Goal: Transaction & Acquisition: Purchase product/service

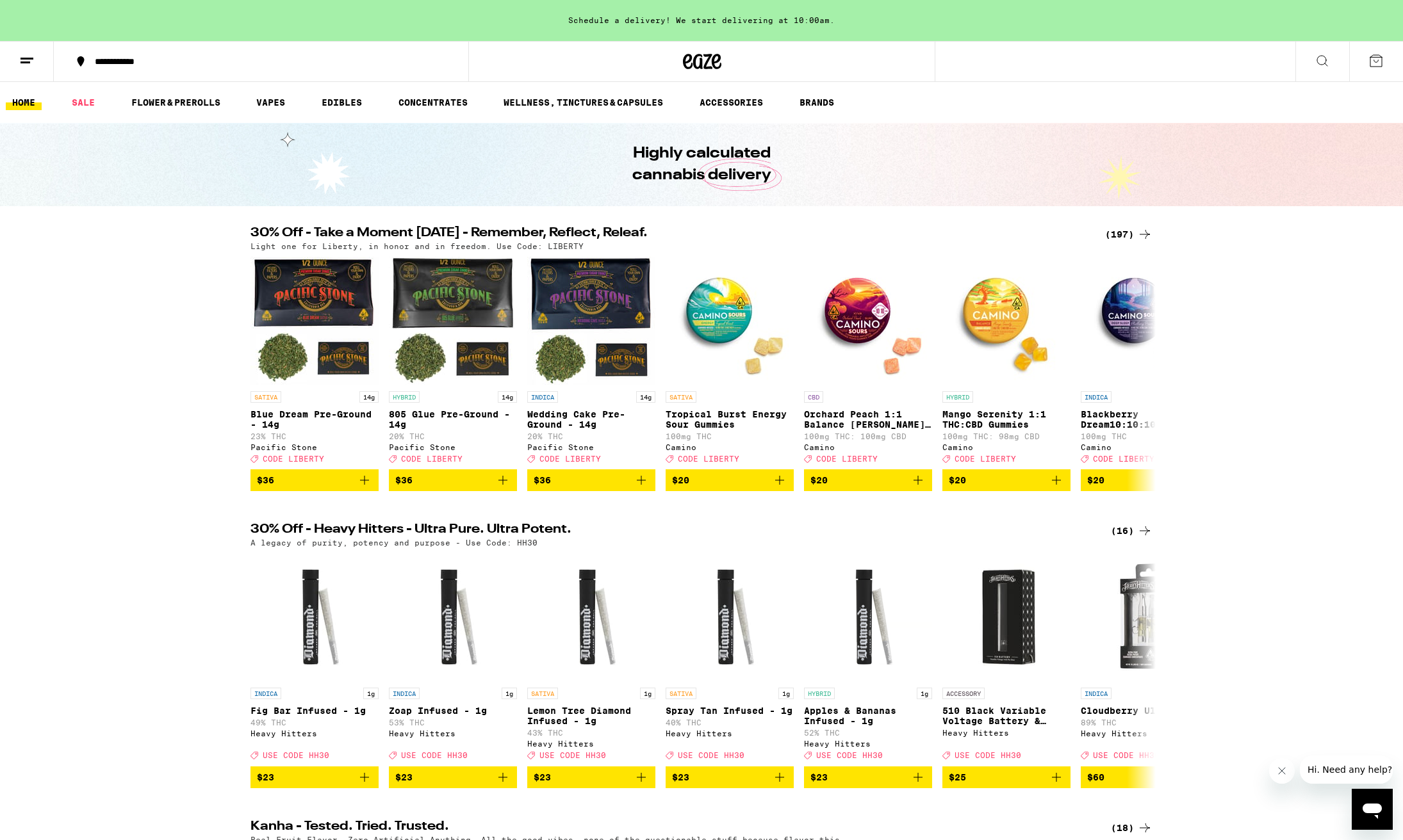
click at [1118, 235] on div "(197)" at bounding box center [1129, 234] width 48 height 15
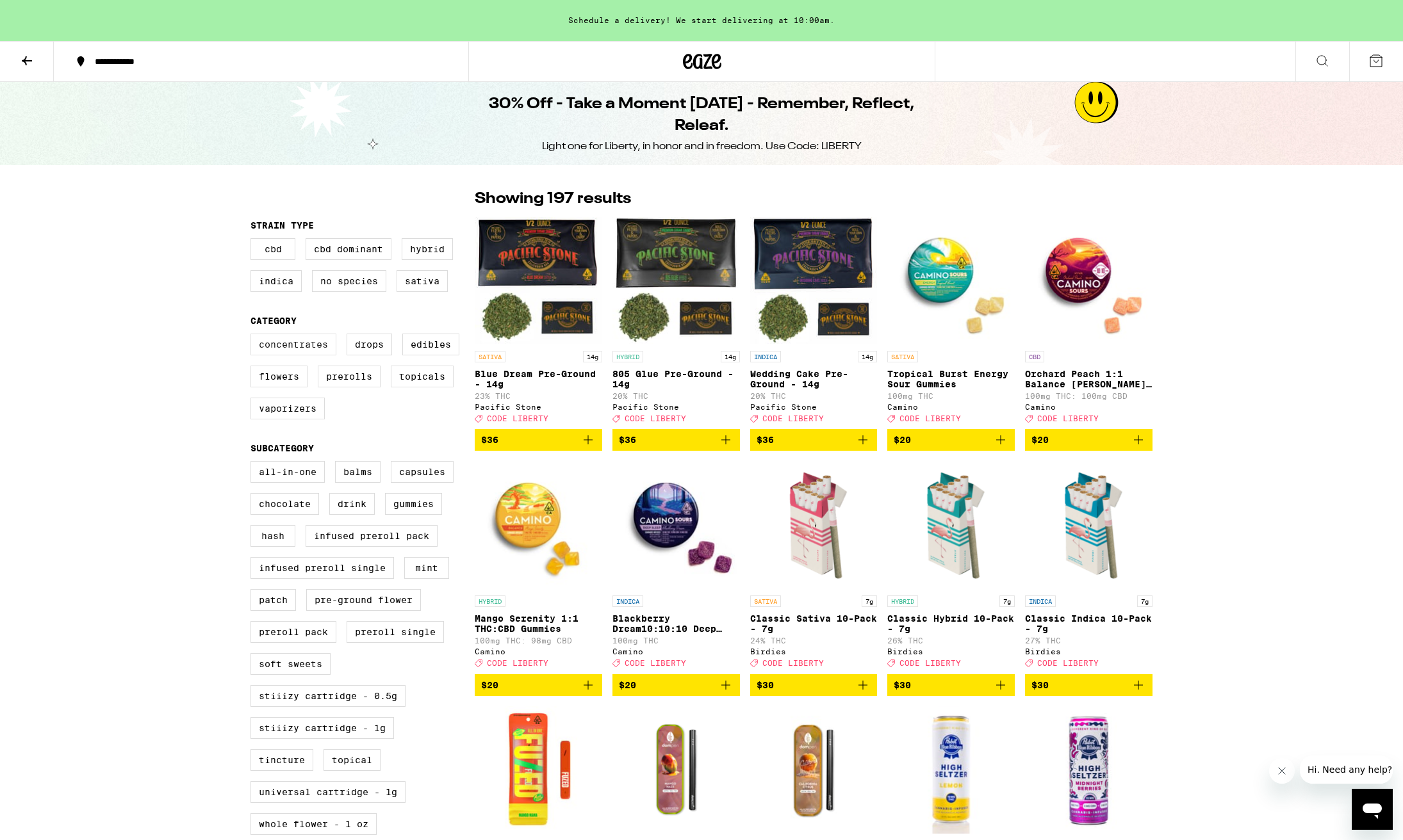
click at [286, 350] on label "Concentrates" at bounding box center [293, 344] width 86 height 22
click at [254, 336] on input "Concentrates" at bounding box center [253, 336] width 1 height 1
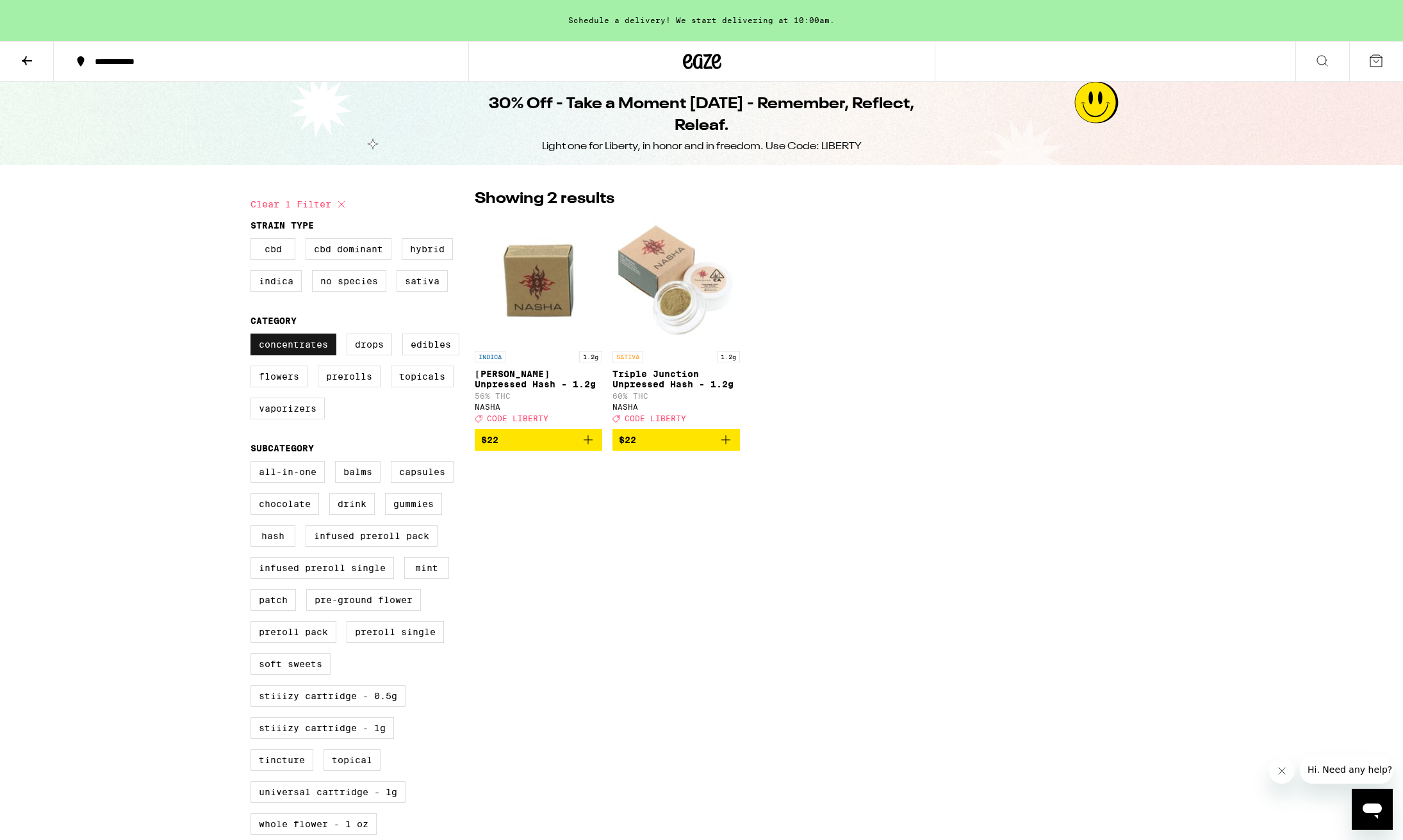
click at [286, 350] on label "Concentrates" at bounding box center [293, 344] width 86 height 22
click at [254, 336] on input "Concentrates" at bounding box center [253, 336] width 1 height 1
checkbox input "false"
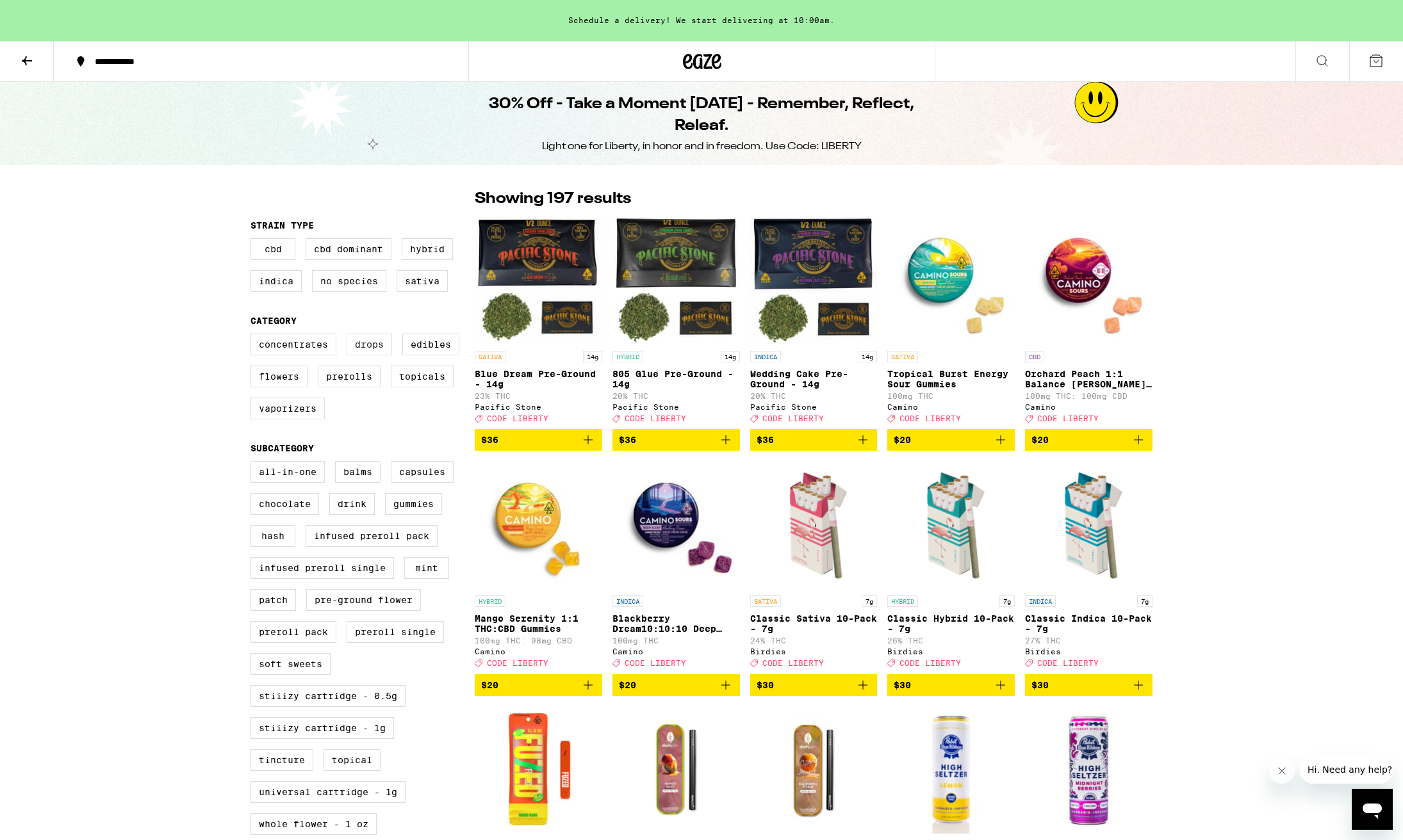
click at [368, 352] on label "Drops" at bounding box center [369, 344] width 45 height 22
click at [254, 336] on input "Drops" at bounding box center [253, 336] width 1 height 1
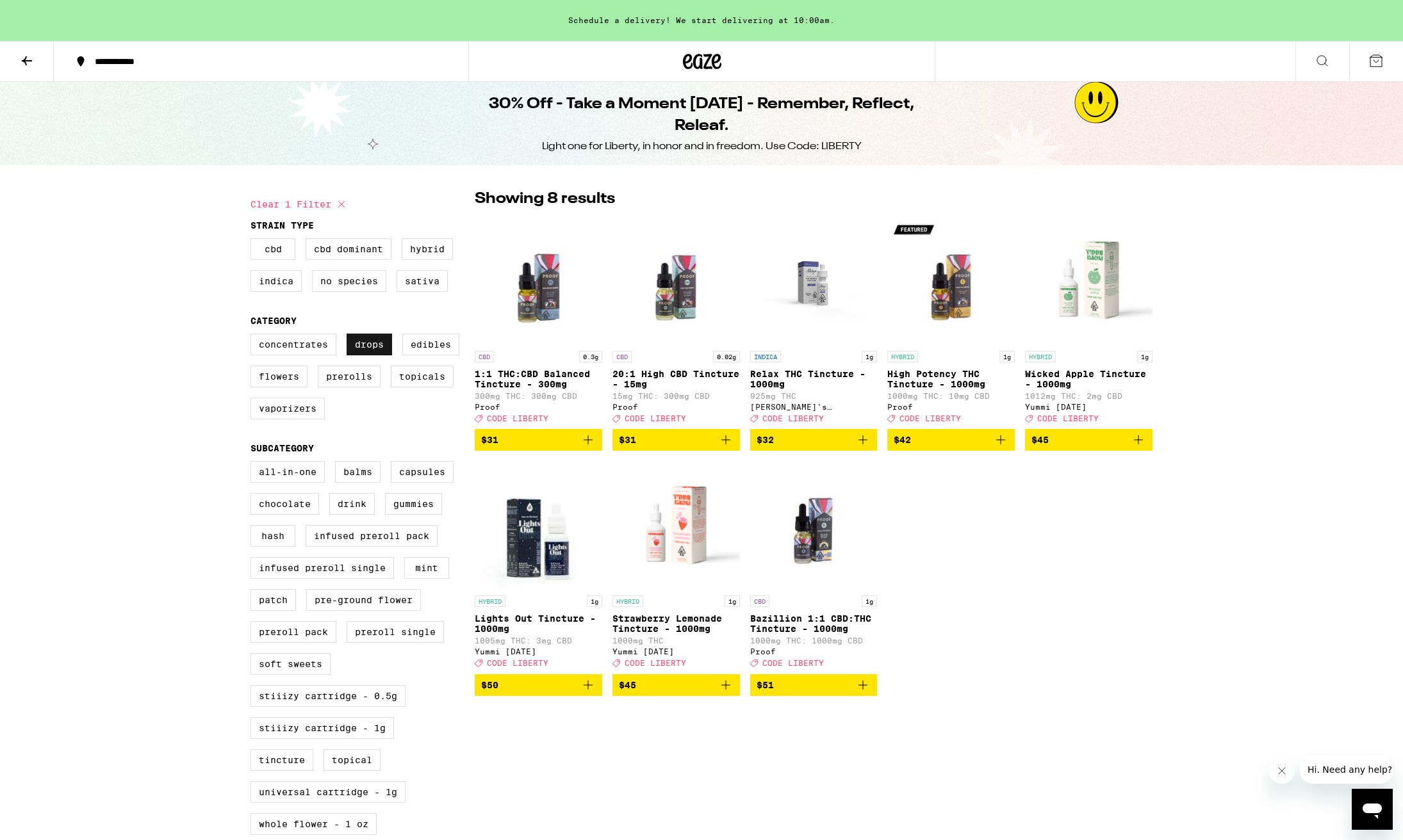
click at [368, 352] on label "Drops" at bounding box center [369, 344] width 45 height 22
click at [254, 336] on input "Drops" at bounding box center [253, 336] width 1 height 1
checkbox input "false"
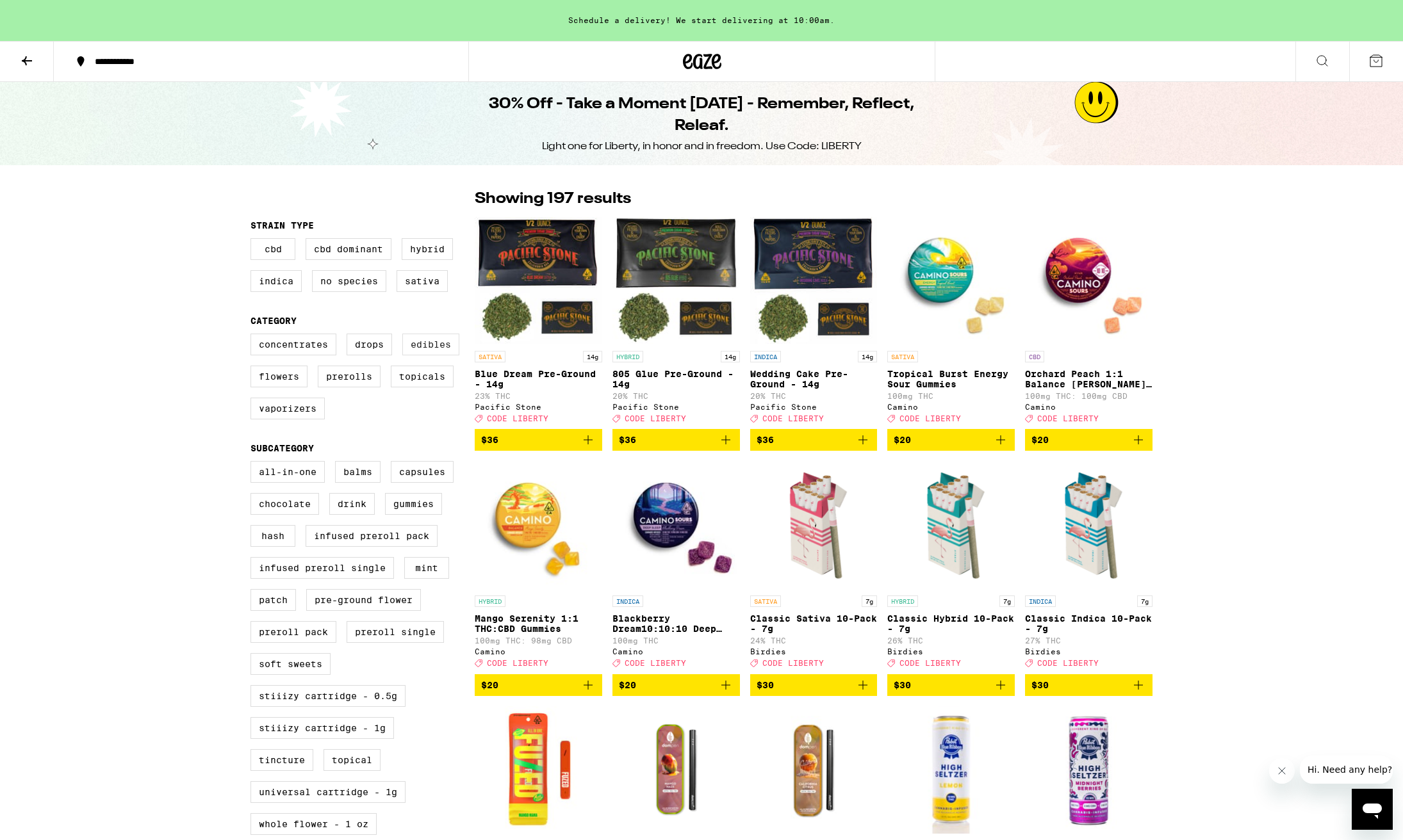
click at [425, 353] on label "Edibles" at bounding box center [430, 344] width 57 height 22
click at [254, 336] on input "Edibles" at bounding box center [253, 336] width 1 height 1
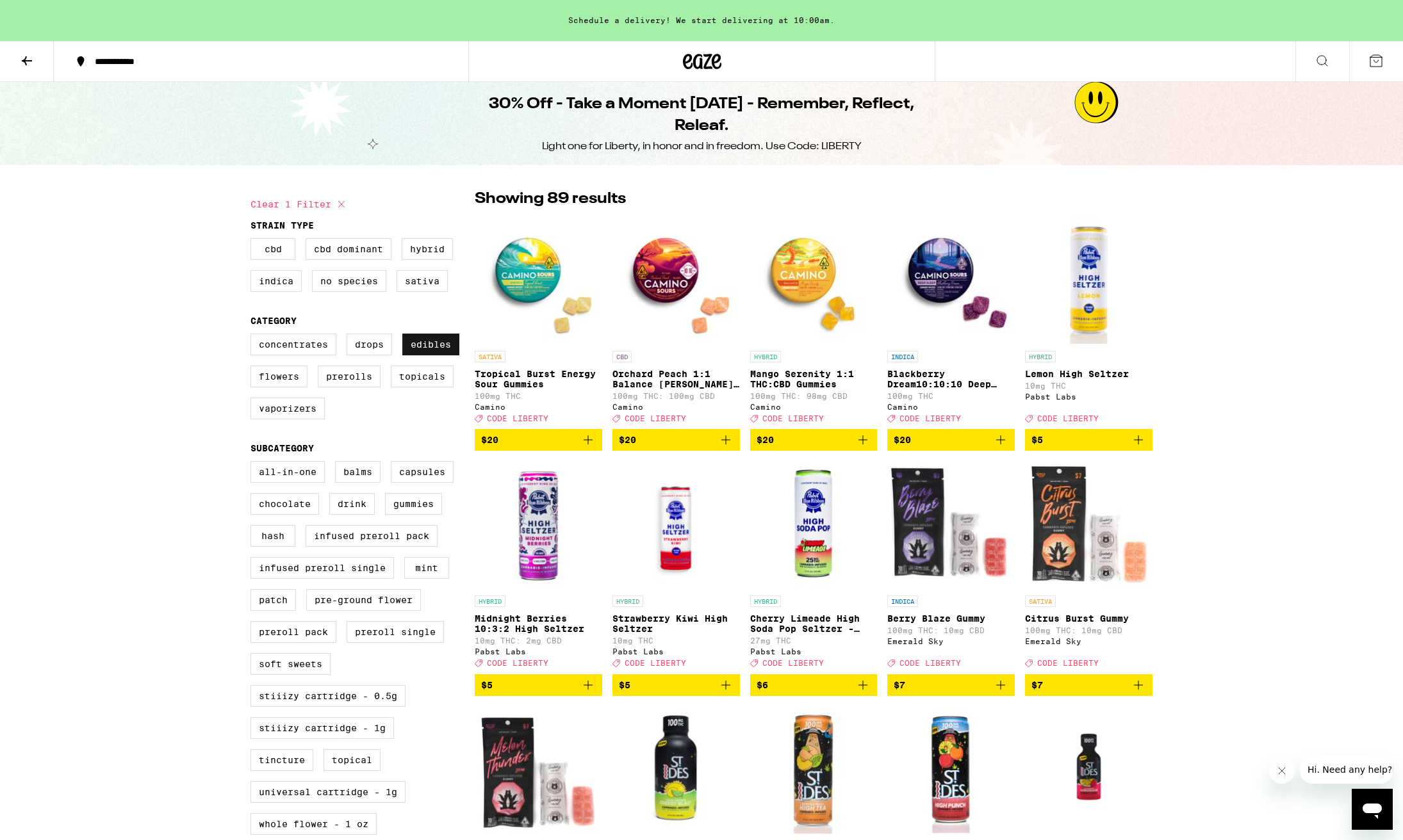
scroll to position [0, 1]
click at [432, 347] on label "Edibles" at bounding box center [430, 344] width 57 height 22
click at [254, 336] on input "Edibles" at bounding box center [253, 336] width 1 height 1
checkbox input "false"
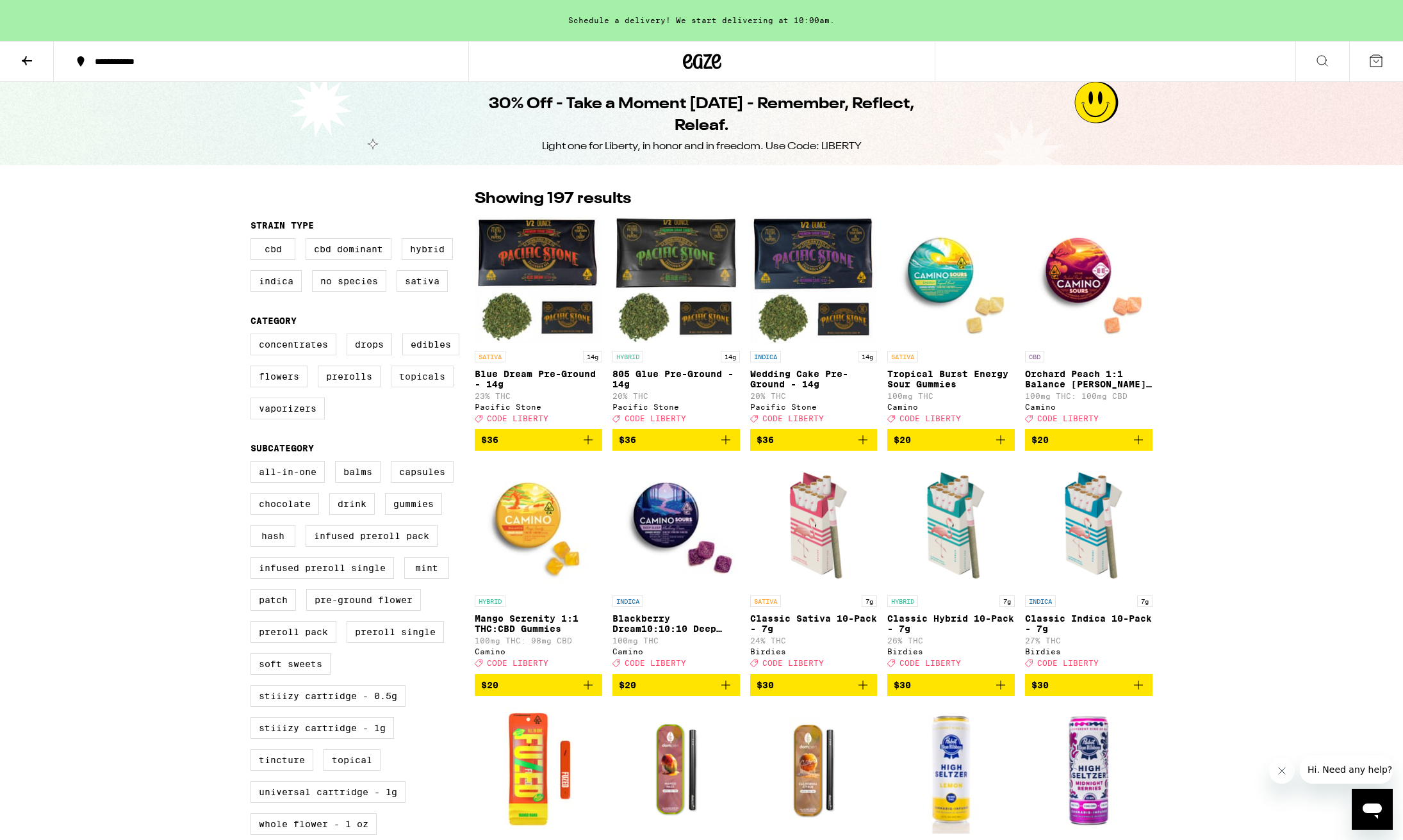
click at [430, 383] on label "Topicals" at bounding box center [422, 377] width 63 height 22
click at [254, 336] on input "Topicals" at bounding box center [253, 336] width 1 height 1
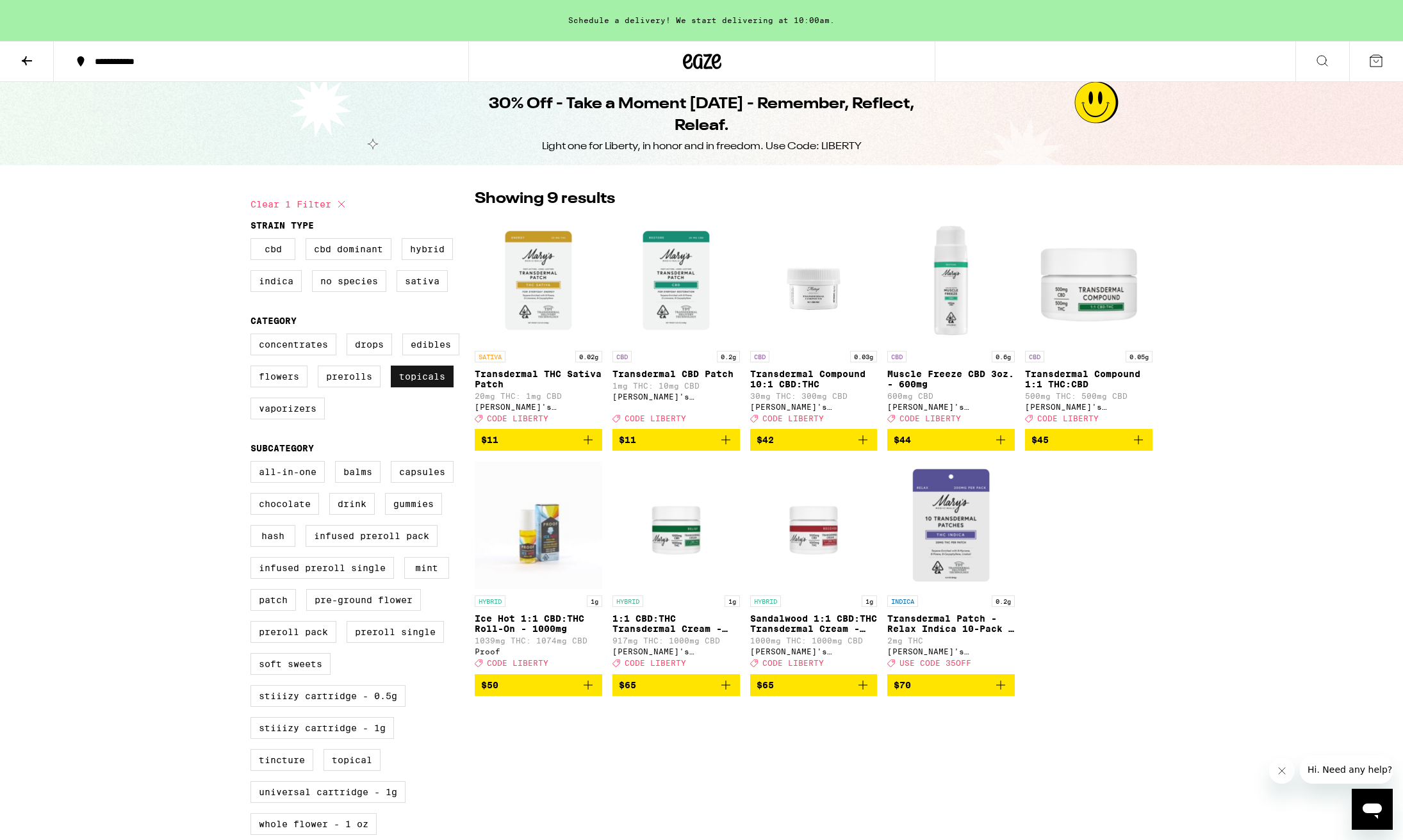
click at [430, 383] on label "Topicals" at bounding box center [422, 377] width 63 height 22
click at [254, 336] on input "Topicals" at bounding box center [253, 336] width 1 height 1
checkbox input "false"
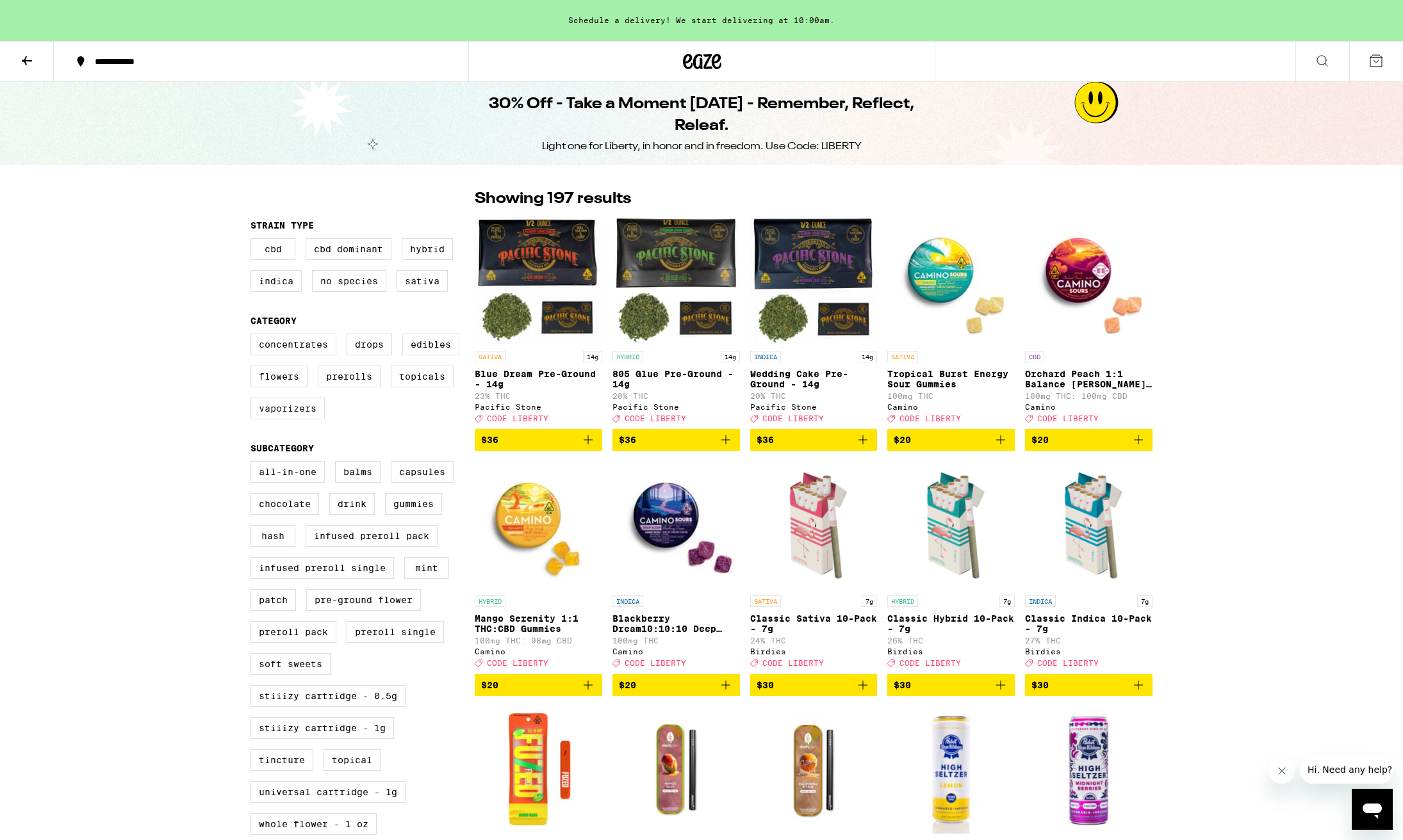
click at [284, 419] on label "Vaporizers" at bounding box center [288, 408] width 74 height 22
click at [254, 336] on input "Vaporizers" at bounding box center [253, 336] width 1 height 1
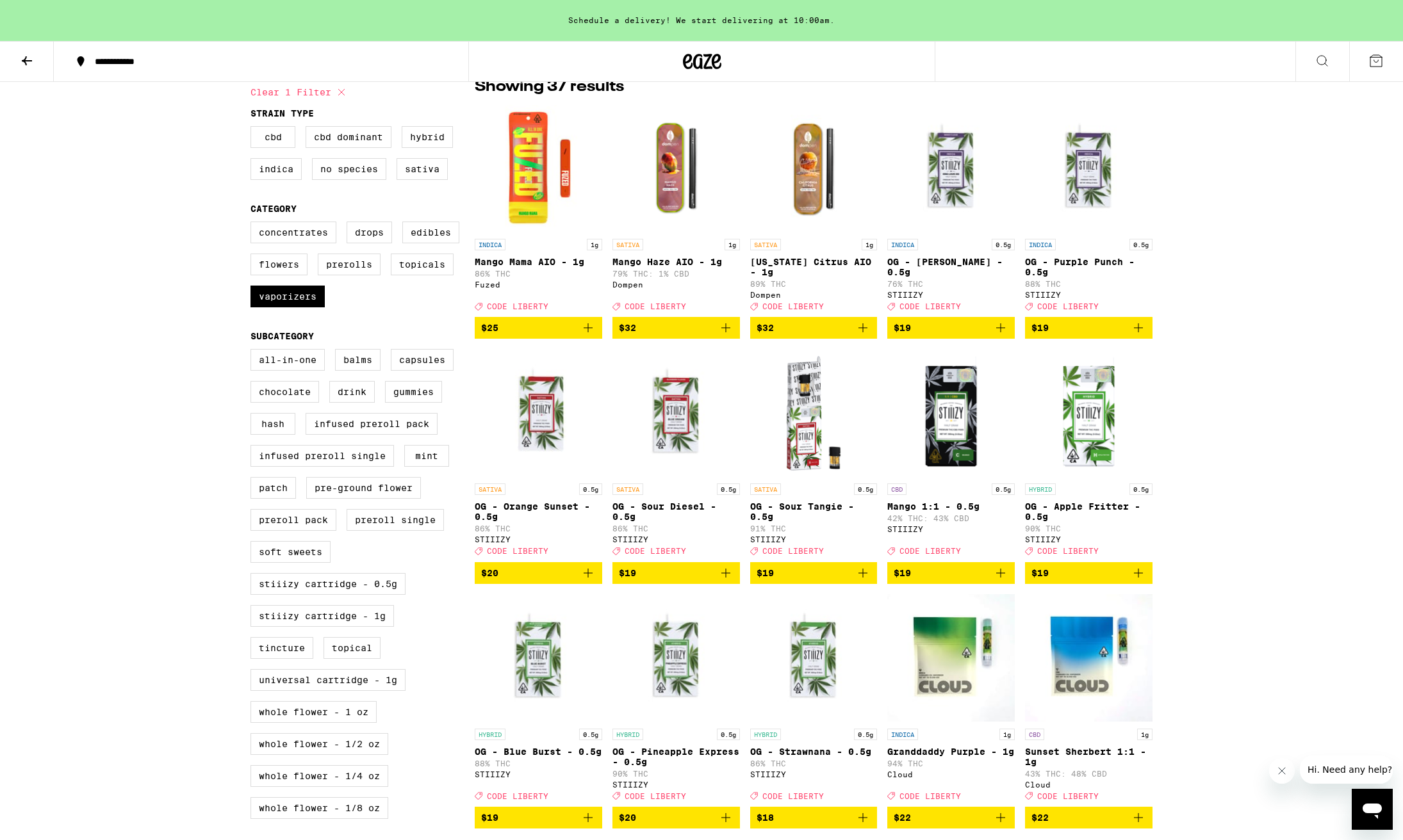
scroll to position [112, 0]
click at [290, 308] on label "Vaporizers" at bounding box center [288, 297] width 74 height 22
click at [254, 224] on input "Vaporizers" at bounding box center [253, 223] width 1 height 1
checkbox input "false"
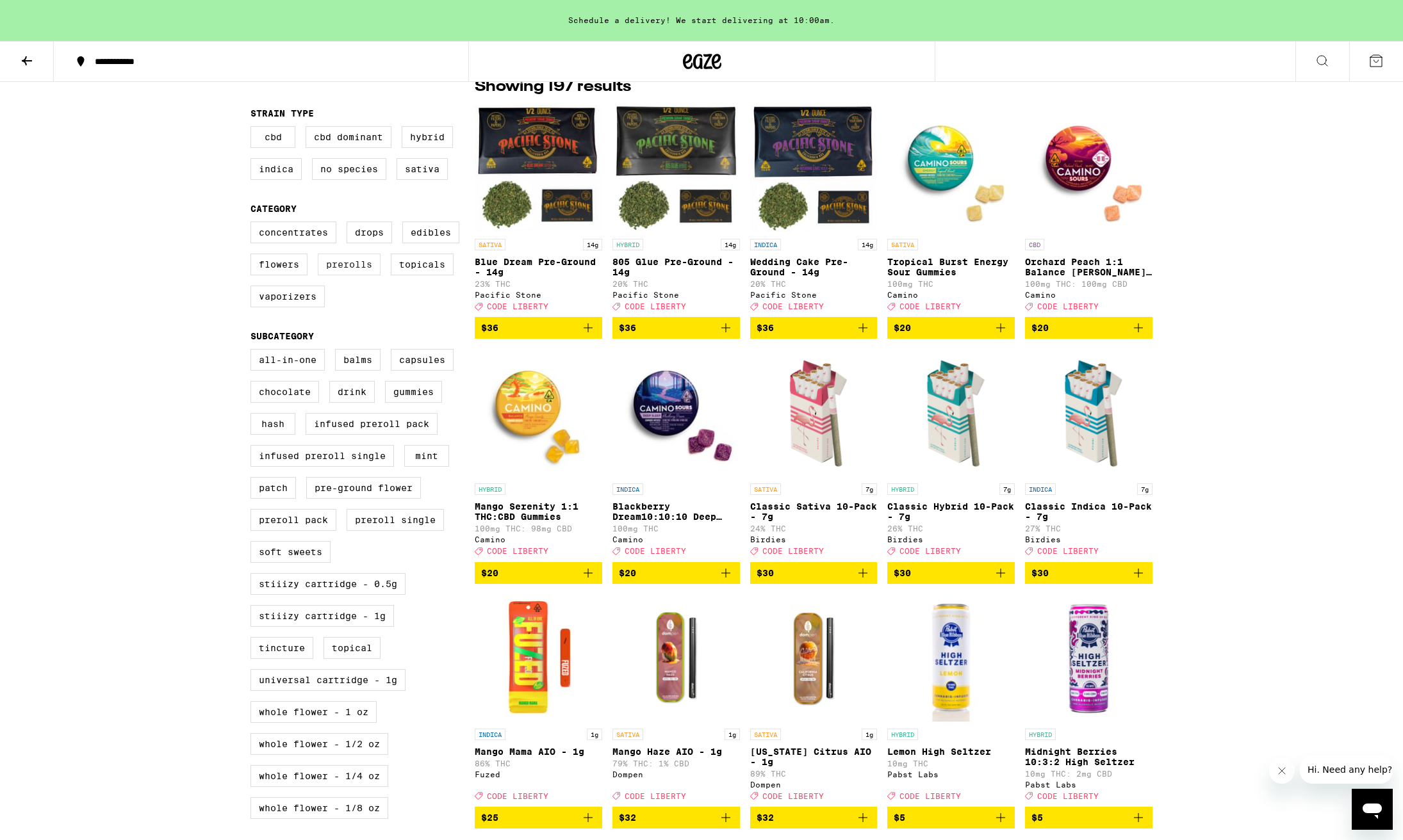
click at [352, 274] on label "Prerolls" at bounding box center [349, 264] width 63 height 22
click at [254, 224] on input "Prerolls" at bounding box center [253, 223] width 1 height 1
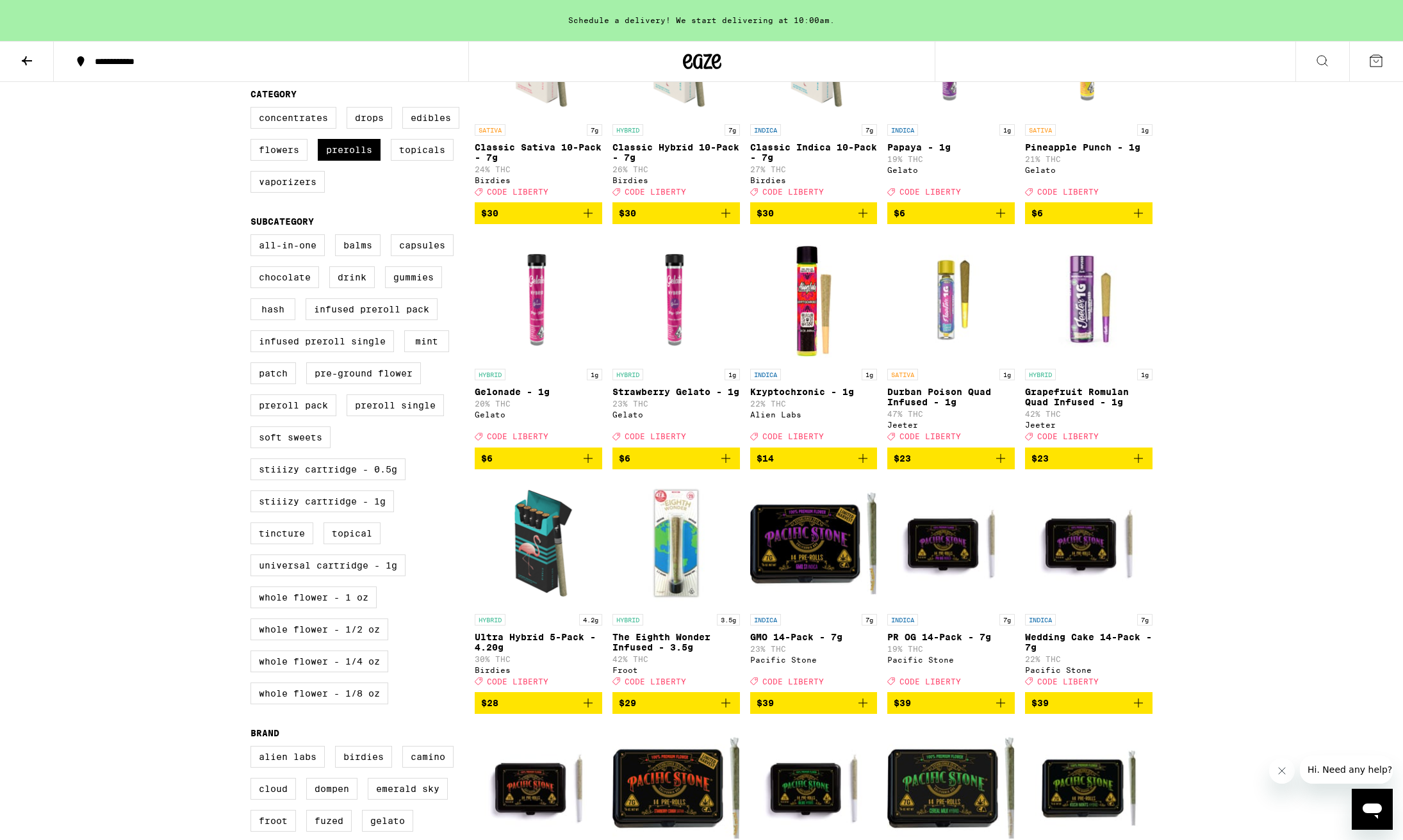
scroll to position [172, 0]
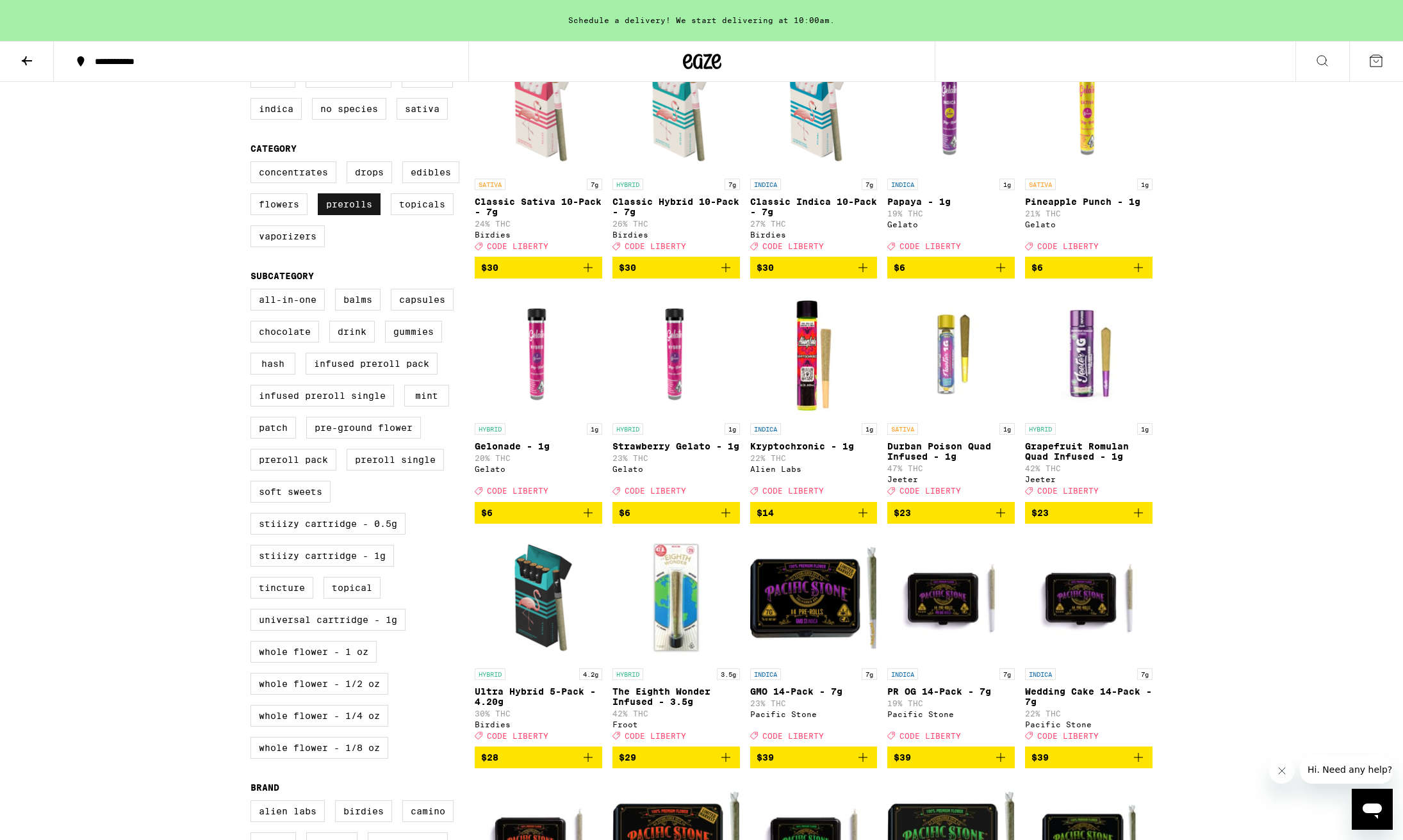
click at [349, 210] on label "Prerolls" at bounding box center [349, 204] width 63 height 22
click at [254, 164] on input "Prerolls" at bounding box center [253, 164] width 1 height 1
checkbox input "false"
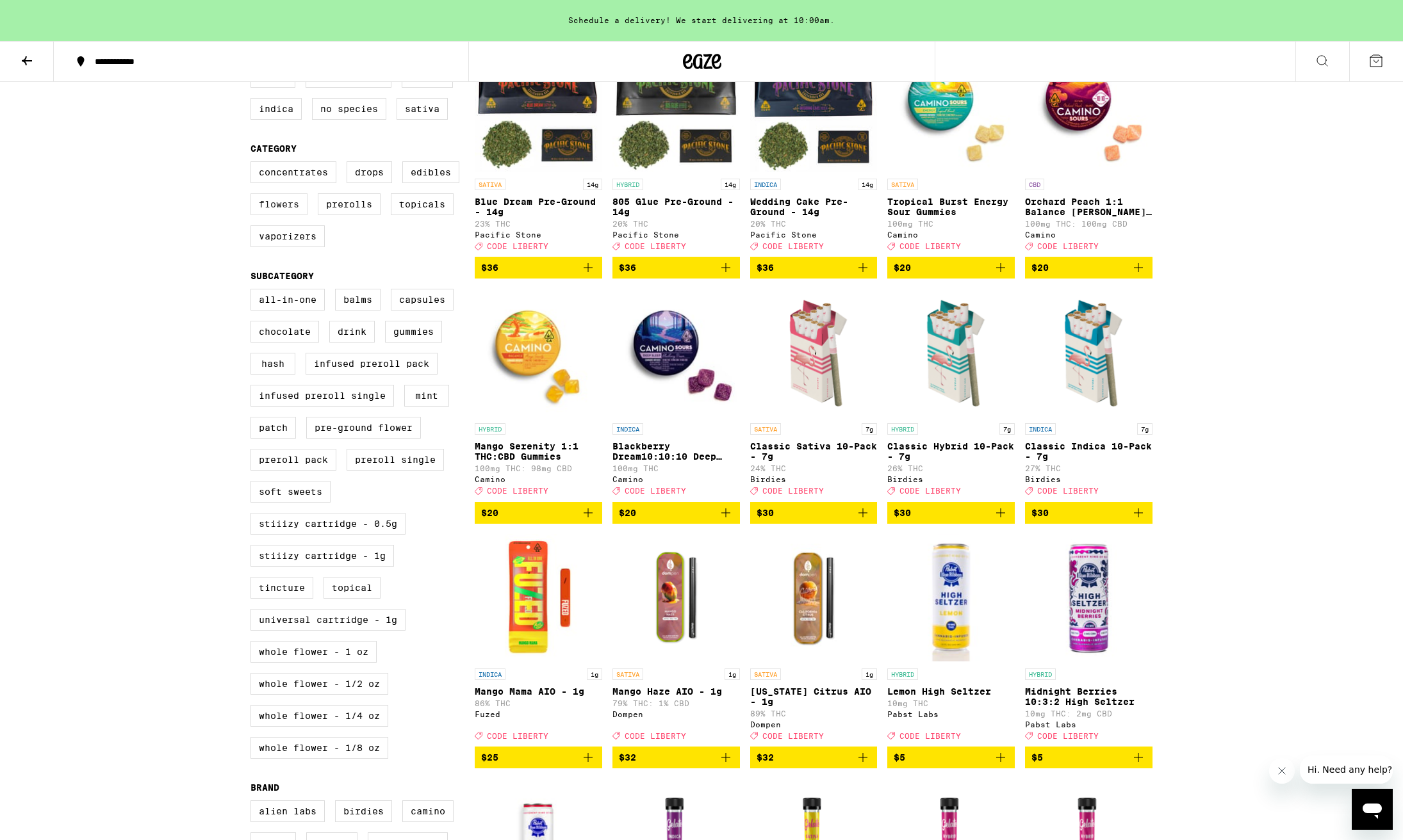
click at [284, 209] on label "Flowers" at bounding box center [279, 204] width 57 height 22
click at [254, 164] on input "Flowers" at bounding box center [253, 164] width 1 height 1
checkbox input "true"
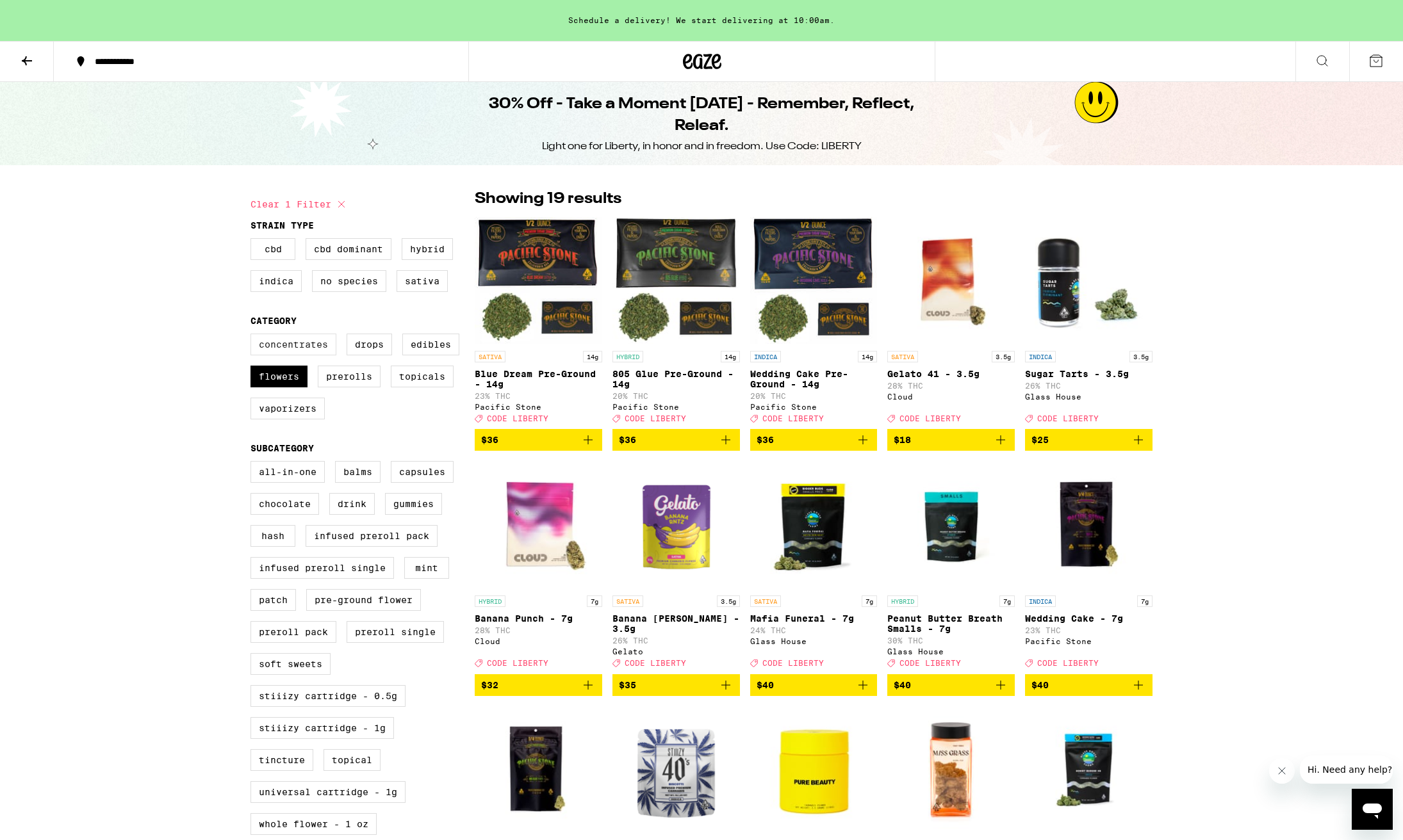
click at [295, 353] on label "Concentrates" at bounding box center [293, 344] width 86 height 22
click at [254, 336] on input "Concentrates" at bounding box center [253, 336] width 1 height 1
checkbox input "true"
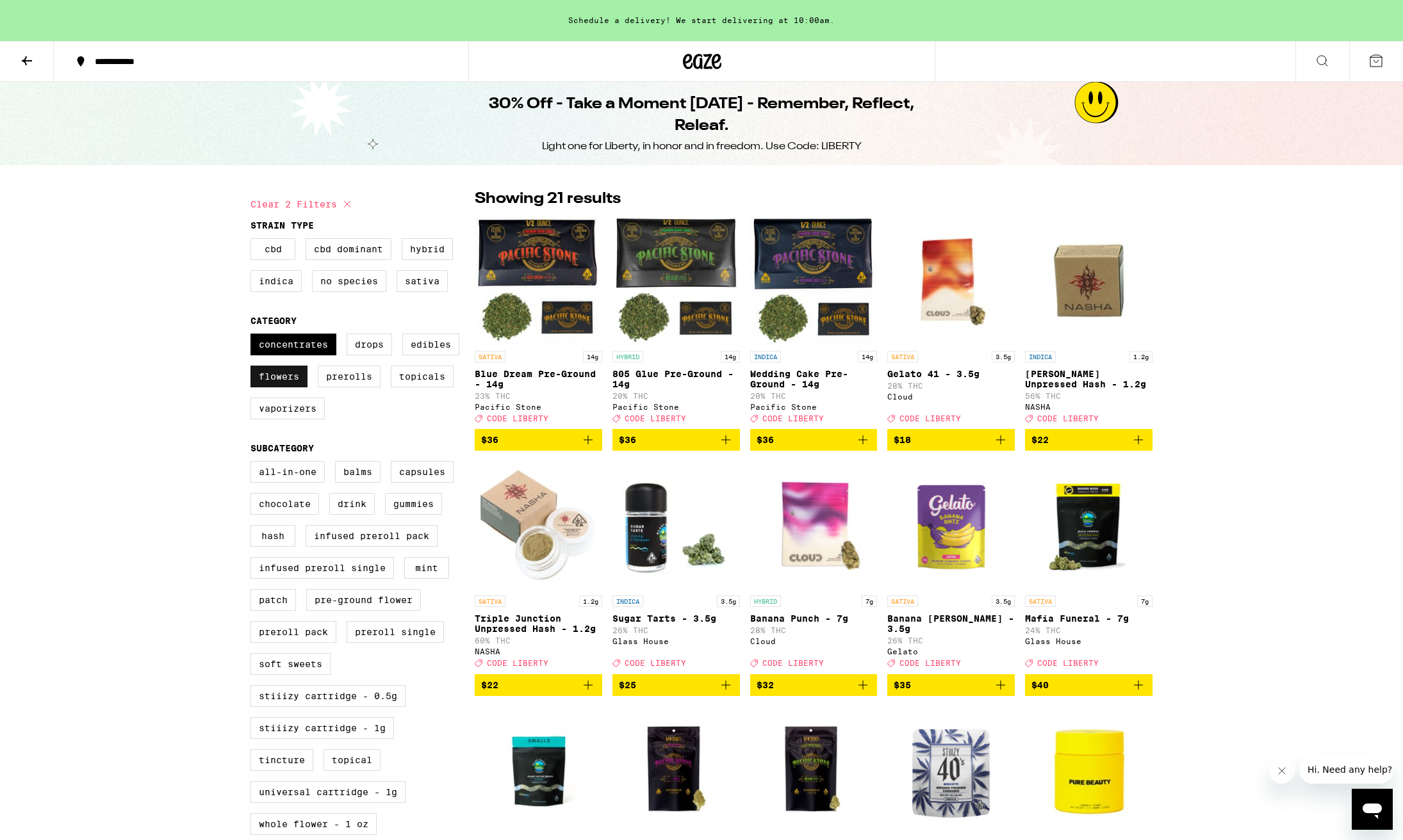
click at [284, 384] on label "Flowers" at bounding box center [279, 377] width 57 height 22
click at [254, 336] on input "Flowers" at bounding box center [253, 336] width 1 height 1
checkbox input "false"
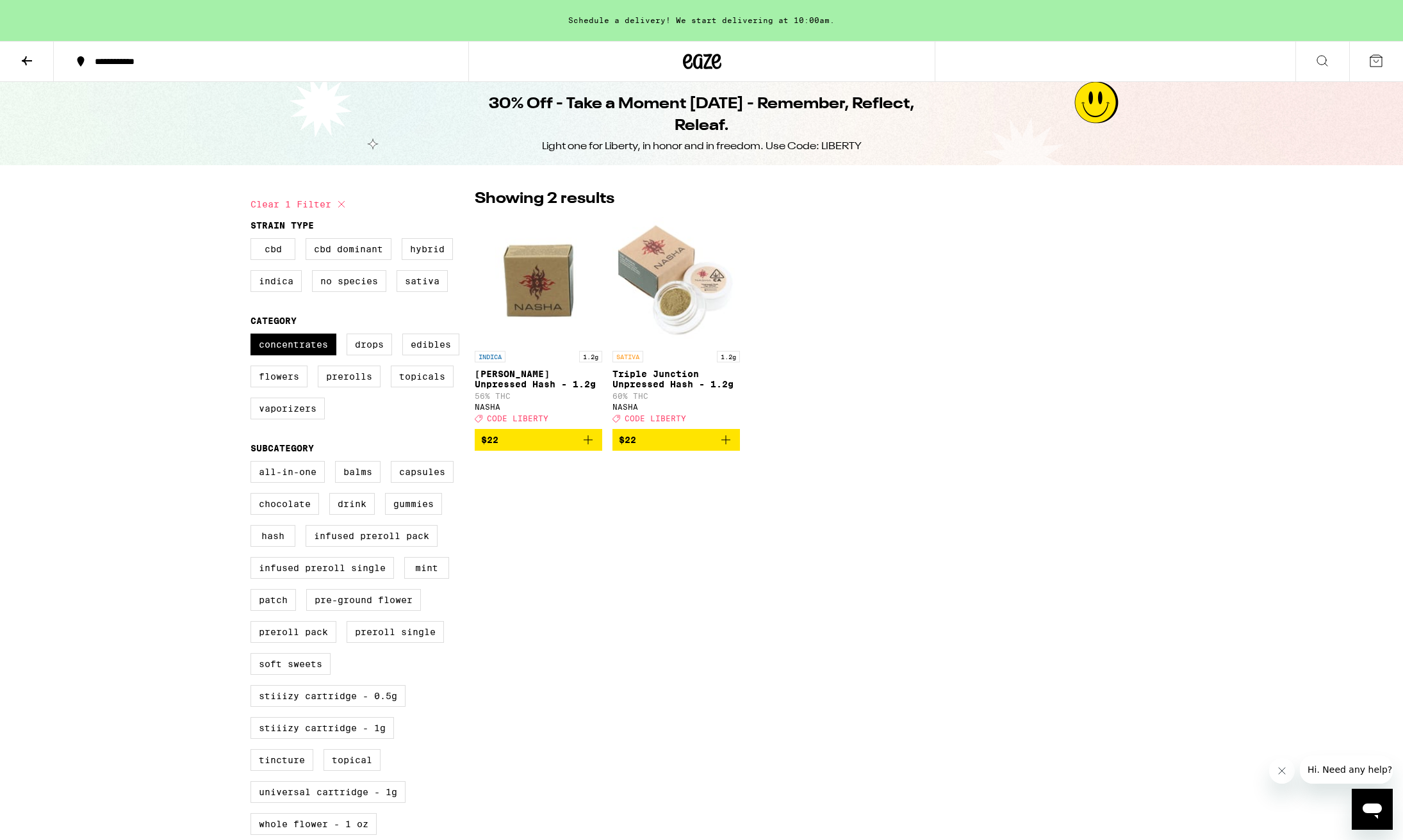
click at [726, 444] on icon "Add to bag" at bounding box center [726, 440] width 9 height 9
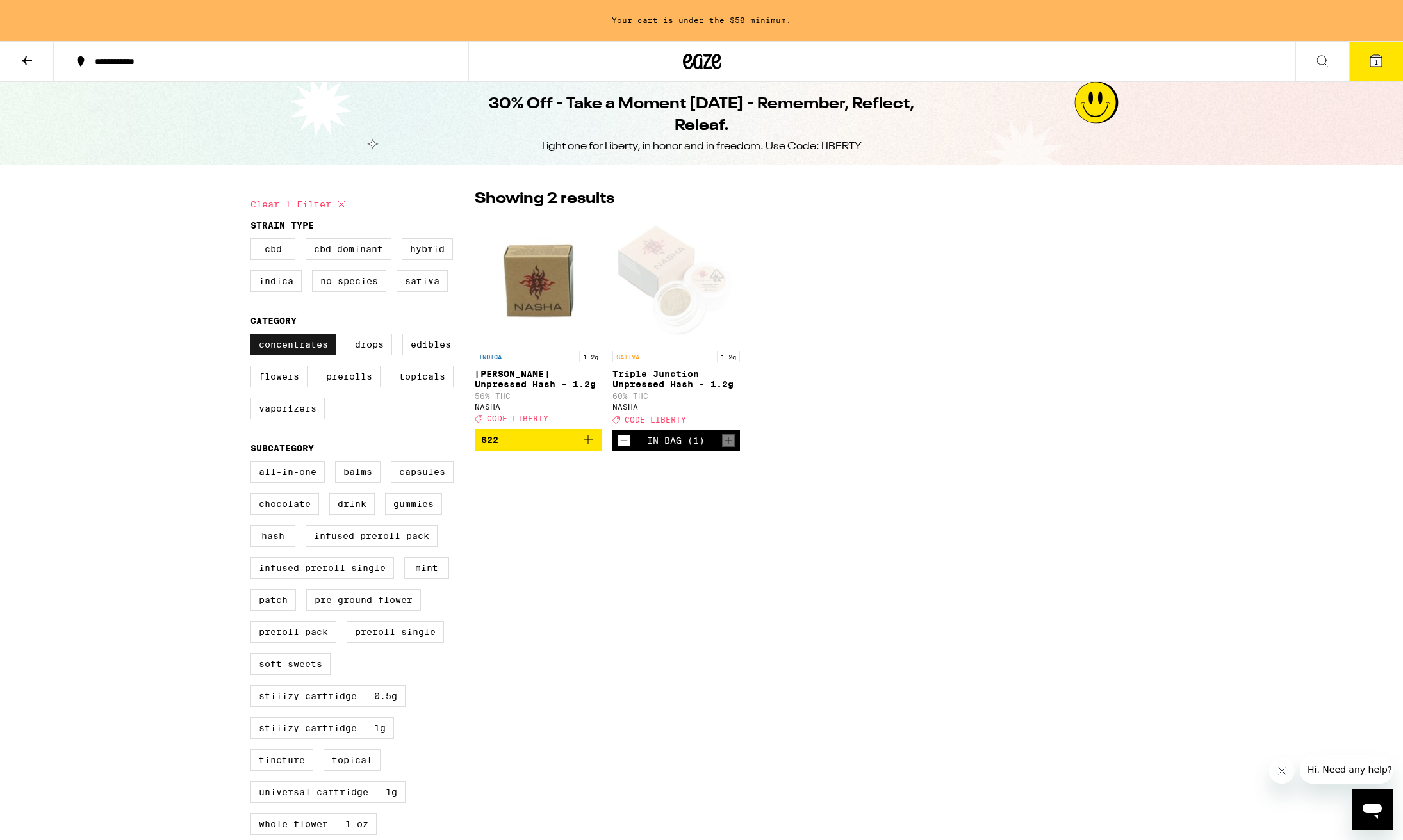
click at [321, 351] on label "Concentrates" at bounding box center [293, 344] width 86 height 22
click at [254, 336] on input "Concentrates" at bounding box center [253, 336] width 1 height 1
checkbox input "false"
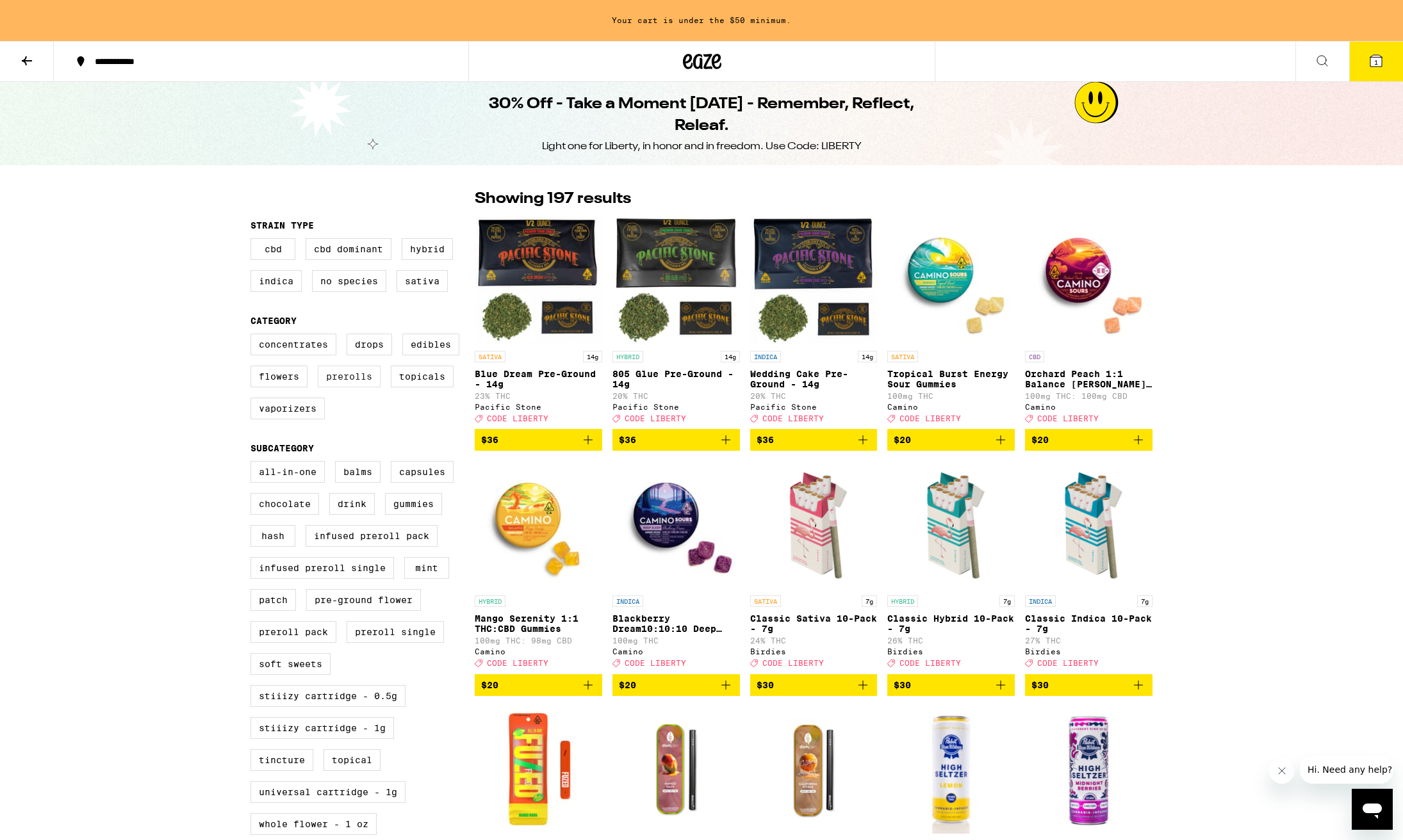
click at [355, 387] on label "Prerolls" at bounding box center [349, 377] width 63 height 22
click at [254, 336] on input "Prerolls" at bounding box center [253, 336] width 1 height 1
checkbox input "true"
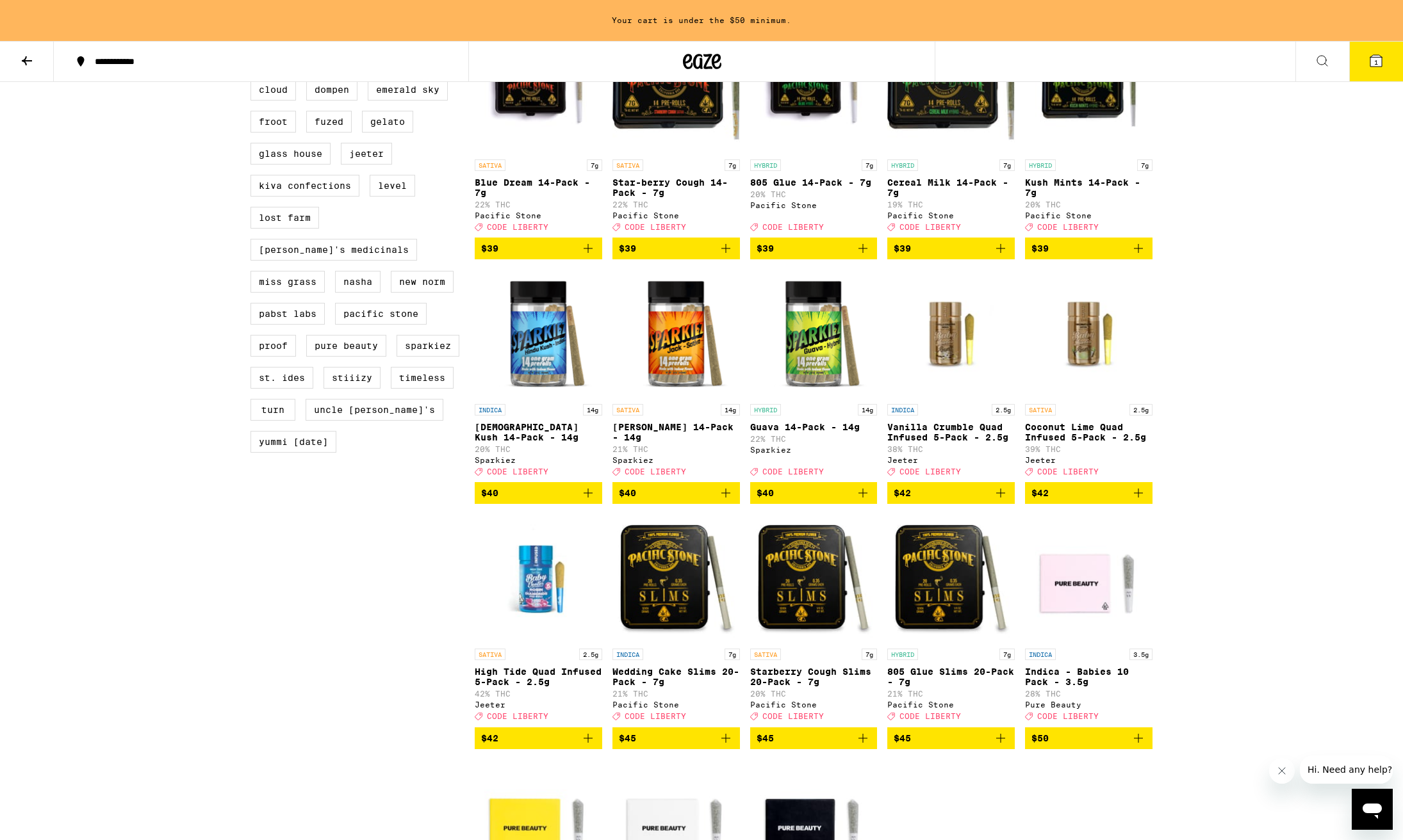
scroll to position [926, 0]
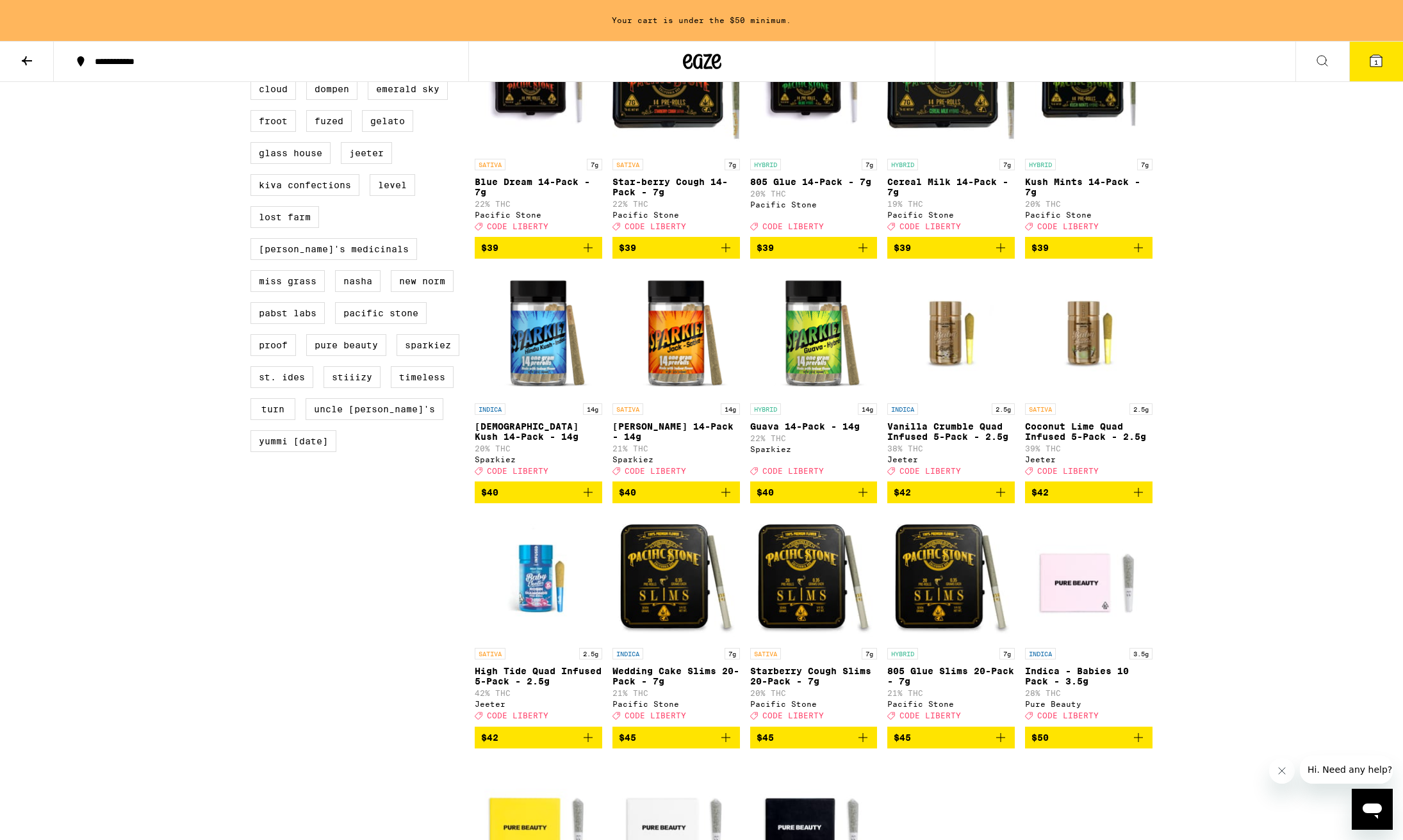
click at [726, 497] on icon "Add to bag" at bounding box center [726, 492] width 9 height 9
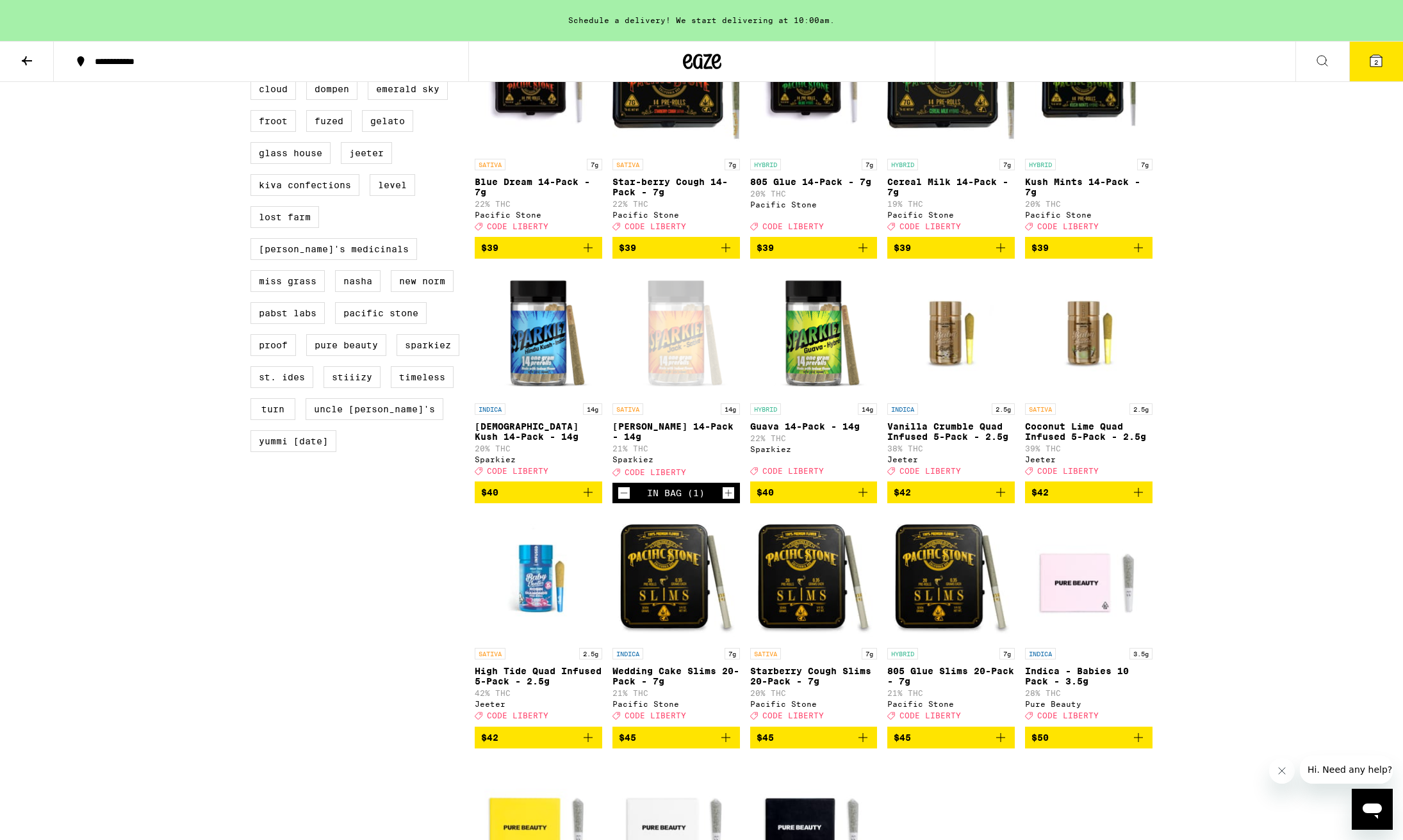
click at [726, 501] on icon "Increment" at bounding box center [729, 493] width 12 height 15
click at [1378, 55] on icon at bounding box center [1376, 61] width 12 height 12
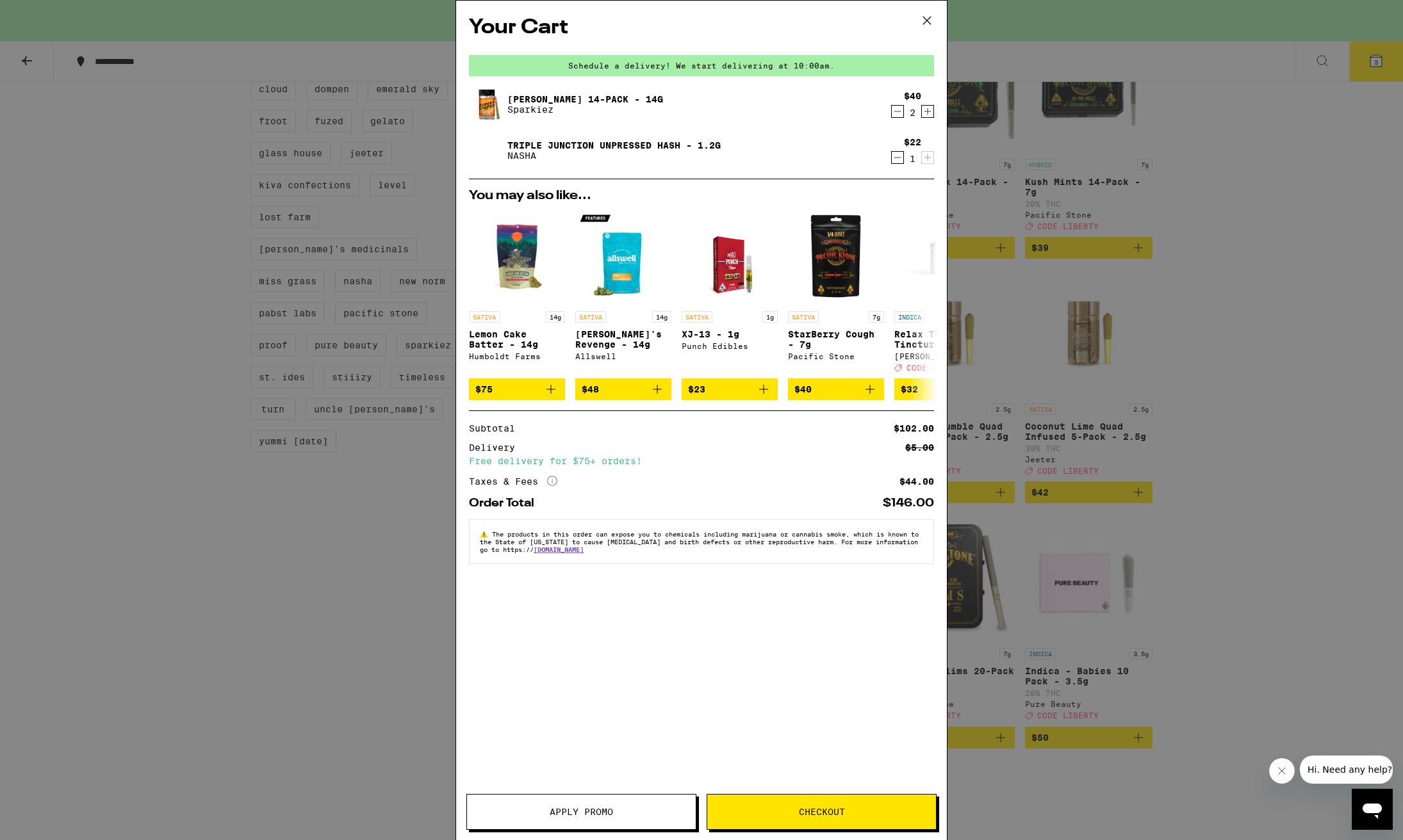
click at [551, 808] on span "Apply Promo" at bounding box center [582, 812] width 63 height 9
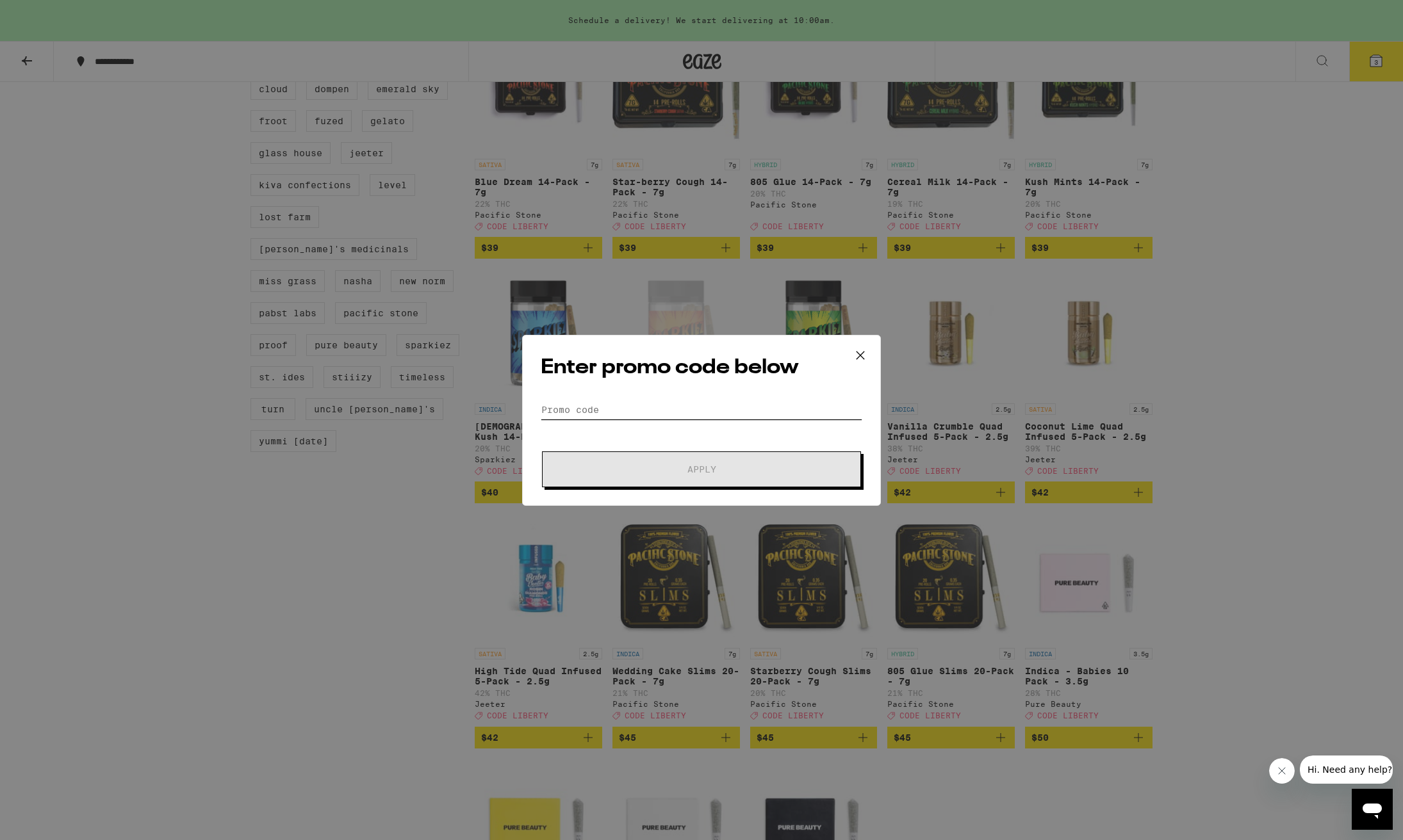
click at [601, 407] on input "Promo Code" at bounding box center [701, 410] width 321 height 19
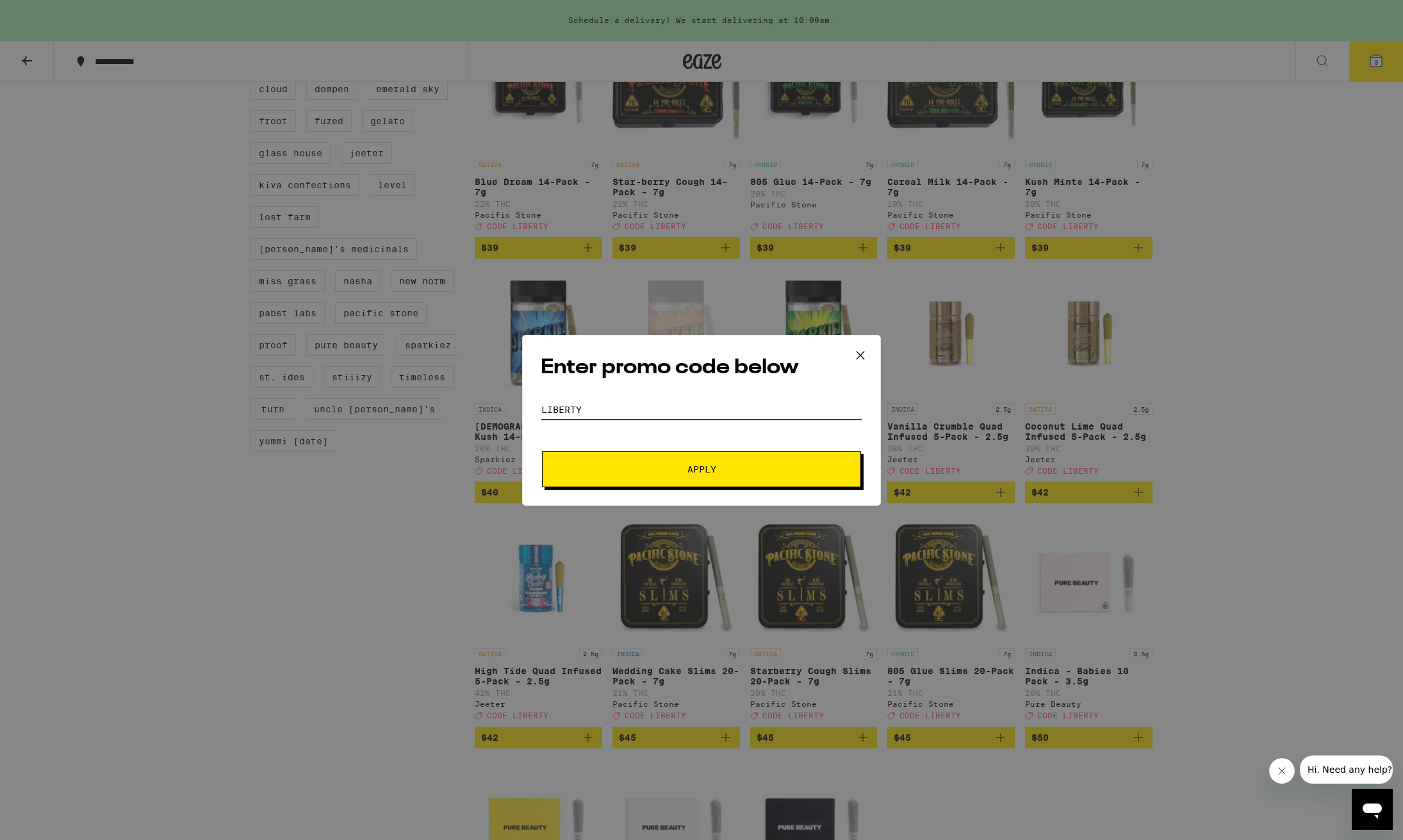
type input "liberty"
click at [735, 488] on div "Enter promo code below Promo Code liberty Apply" at bounding box center [702, 420] width 359 height 171
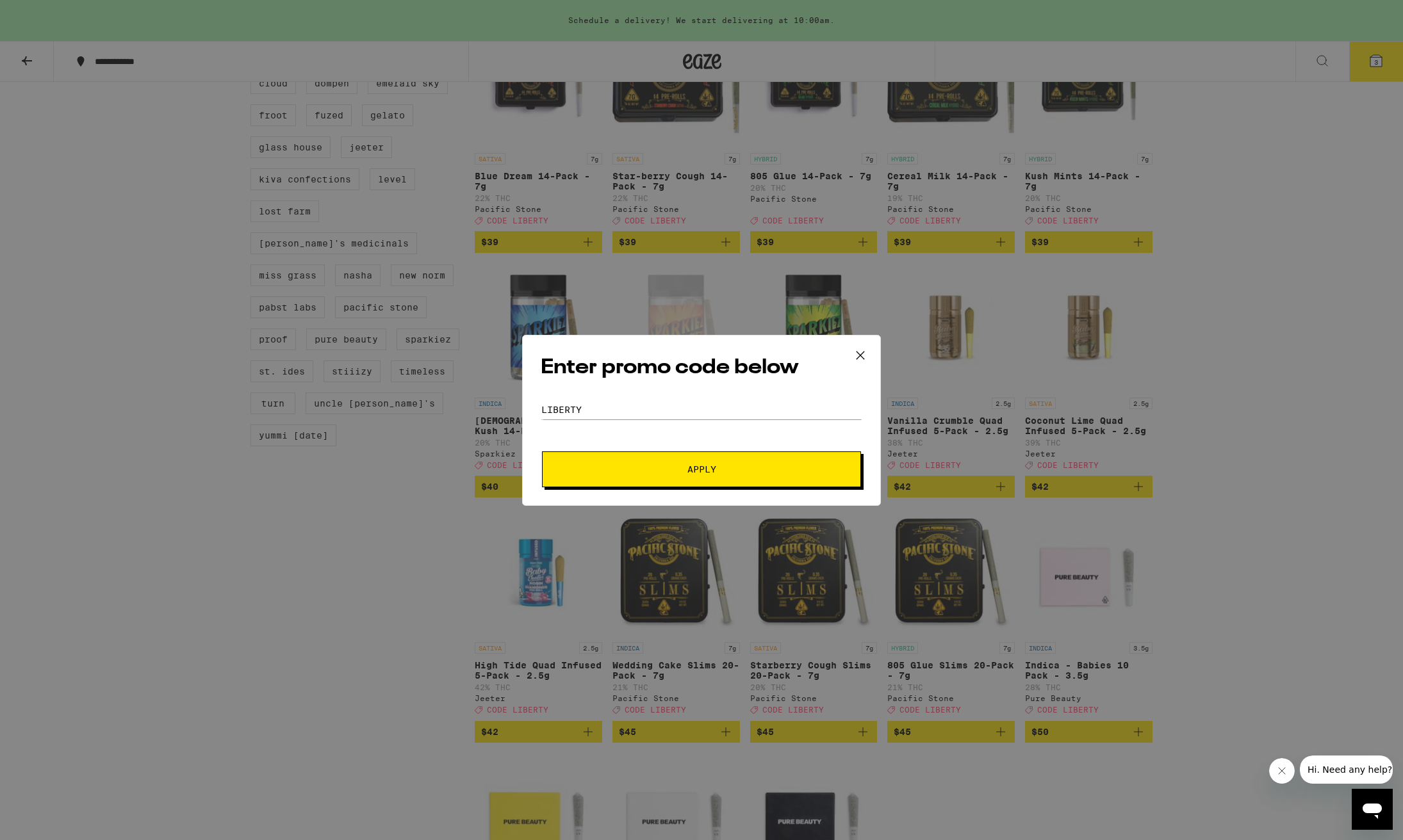
click at [731, 470] on span "Apply" at bounding box center [701, 469] width 231 height 9
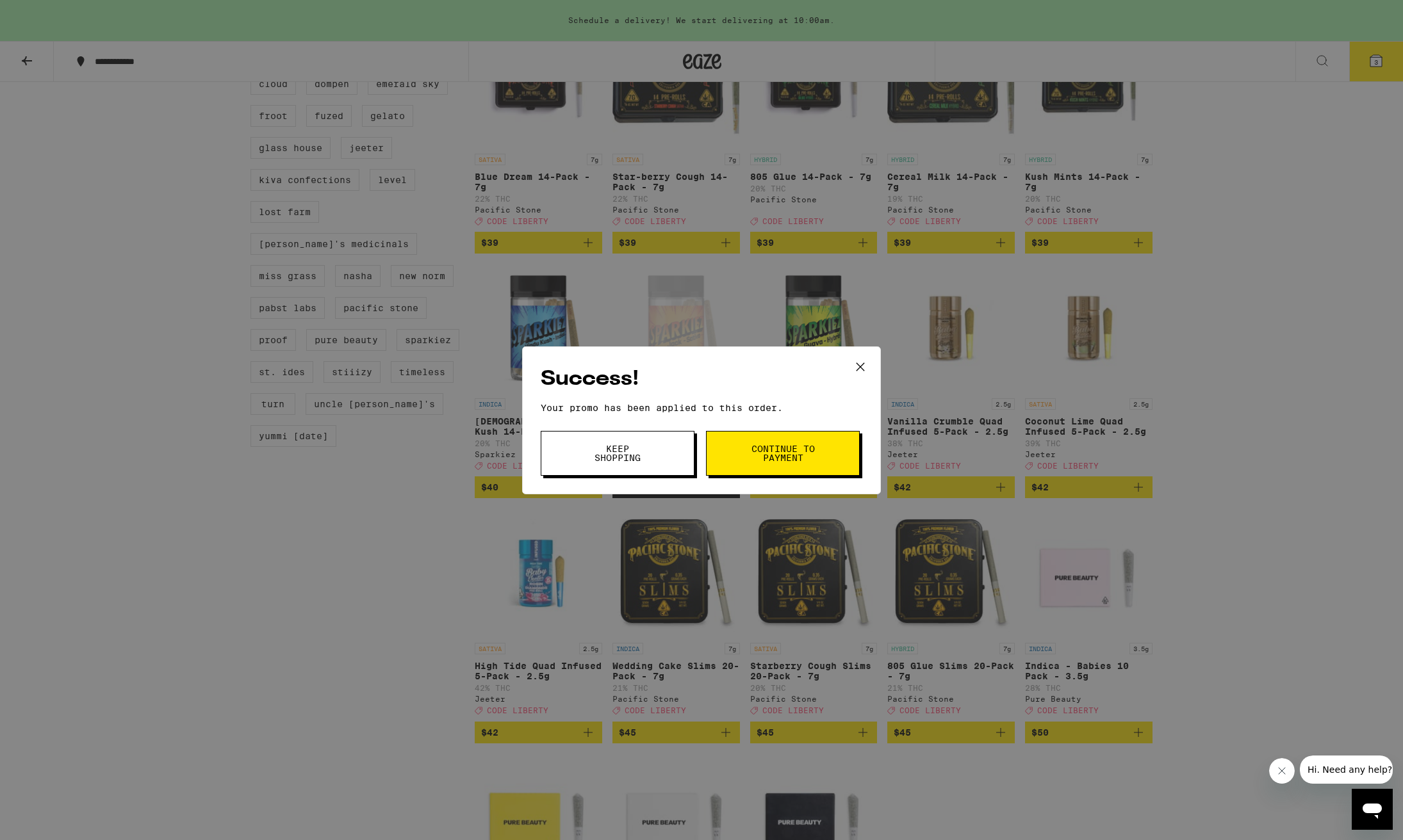
scroll to position [928, 0]
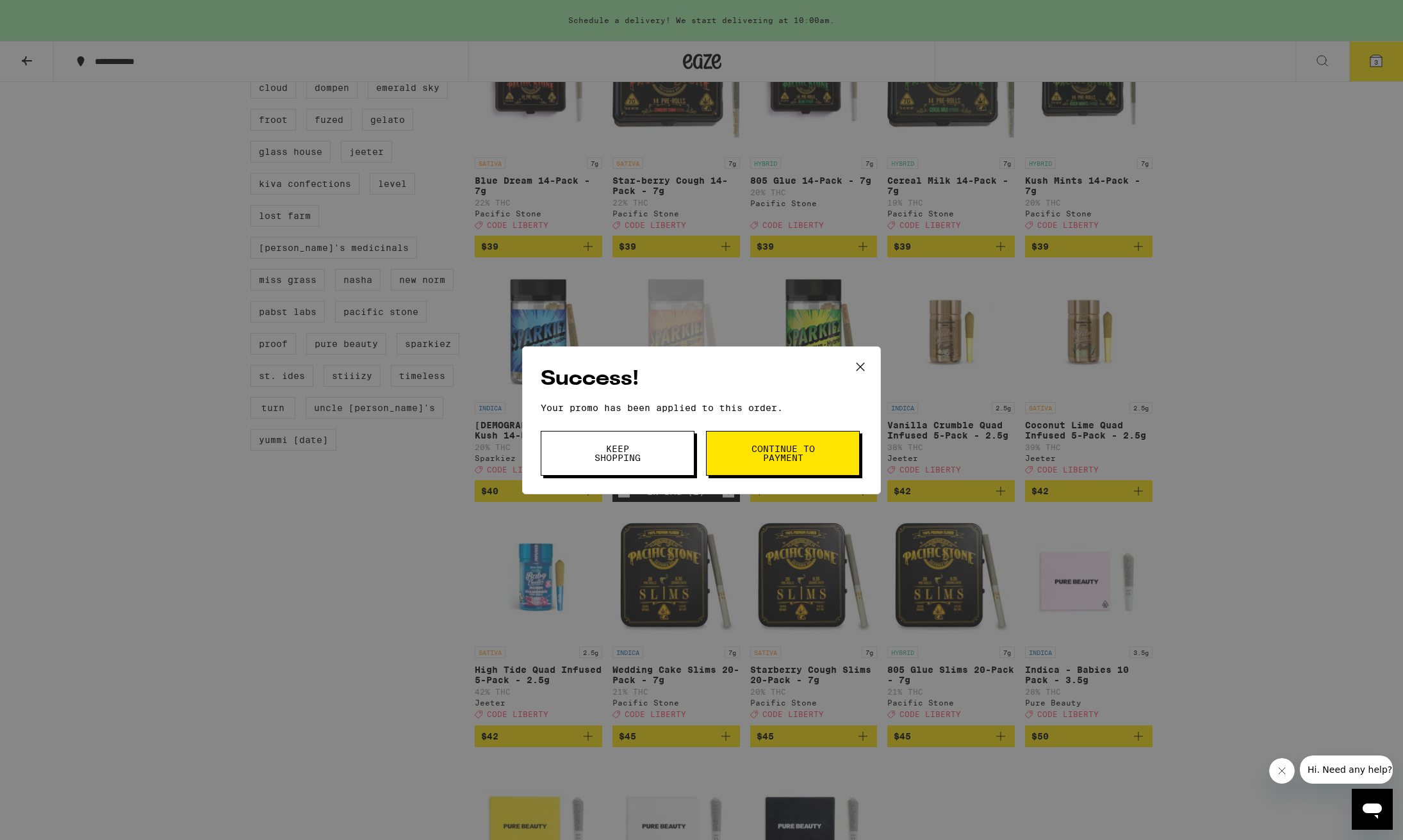
click at [897, 413] on div "Success! Your promo has been applied to this order. Promo Code liberty Keep Sho…" at bounding box center [701, 420] width 1403 height 840
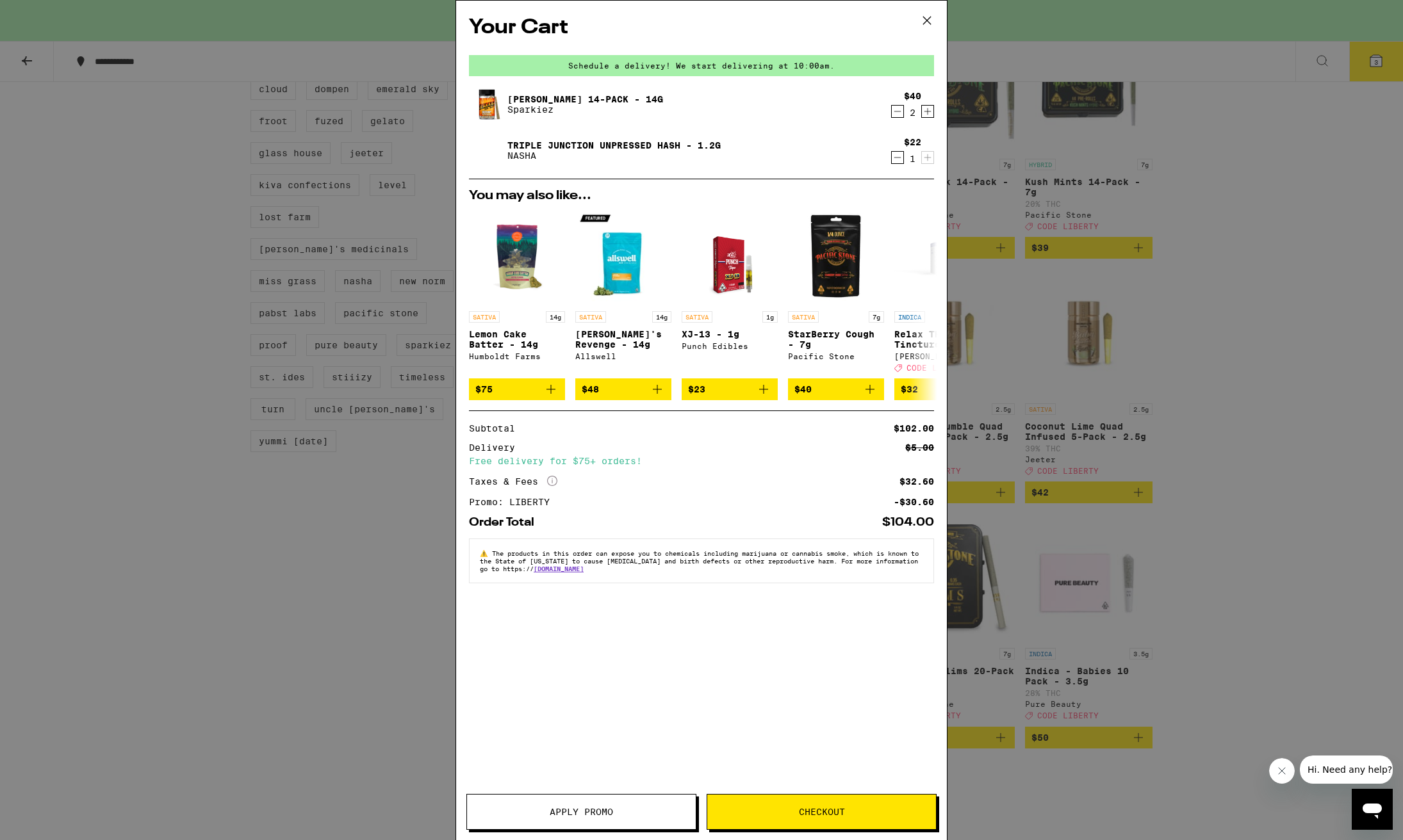
click at [1025, 54] on div "Your Cart Schedule a delivery! We start delivering at 10:00am. [PERSON_NAME] 14…" at bounding box center [701, 420] width 1403 height 840
